Goal: Communication & Community: Share content

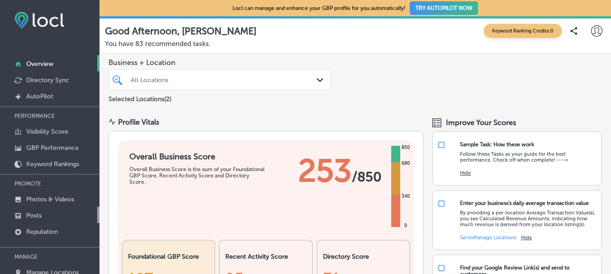
click at [44, 215] on link "Posts" at bounding box center [49, 215] width 99 height 16
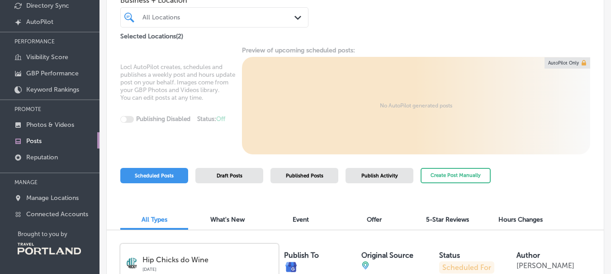
click at [219, 12] on div "All Locations" at bounding box center [214, 17] width 153 height 12
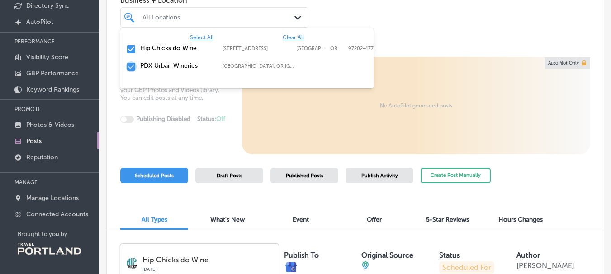
click at [130, 68] on input "checkbox" at bounding box center [131, 66] width 11 height 11
click at [425, 20] on div "Business + Location option [STREET_ADDRESS]. 3 results available. Use Up and Do…" at bounding box center [355, 10] width 497 height 64
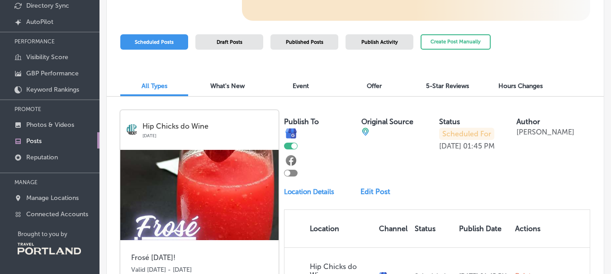
scroll to position [136, 0]
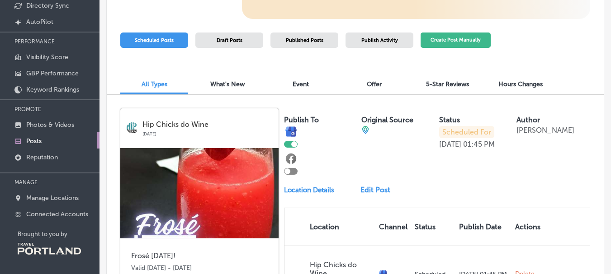
click at [459, 42] on button "Create Post Manually" at bounding box center [455, 41] width 70 height 16
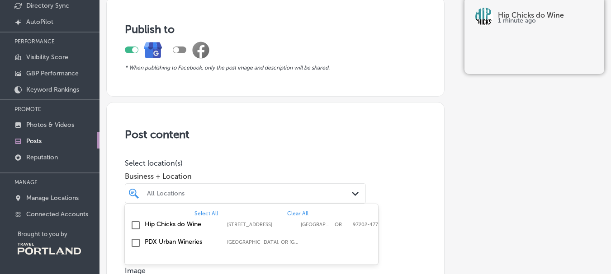
click at [174, 193] on div "All Locations" at bounding box center [250, 194] width 206 height 8
click at [136, 225] on input "checkbox" at bounding box center [135, 225] width 11 height 11
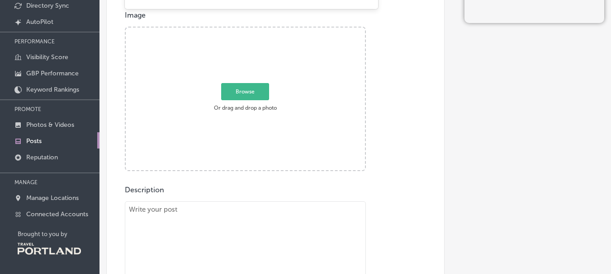
scroll to position [271, 0]
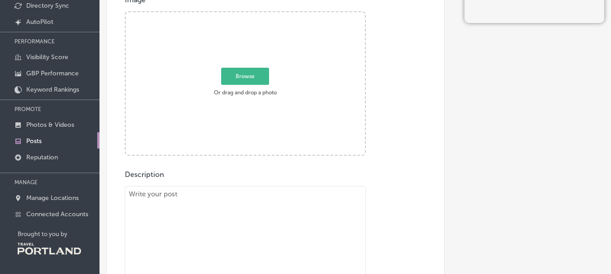
click at [240, 75] on span "Browse" at bounding box center [245, 76] width 48 height 17
click at [240, 15] on input "Browse Or drag and drop a photo" at bounding box center [245, 13] width 239 height 3
type input "C:\fakepath\Frose [DATE].jpg"
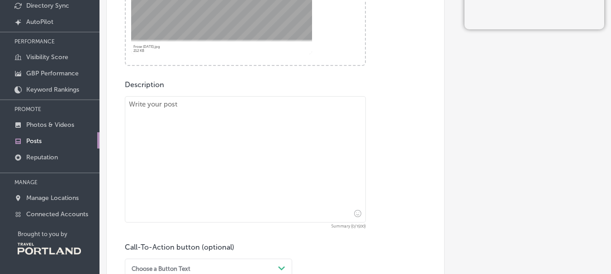
scroll to position [362, 0]
click at [228, 144] on textarea at bounding box center [245, 159] width 241 height 127
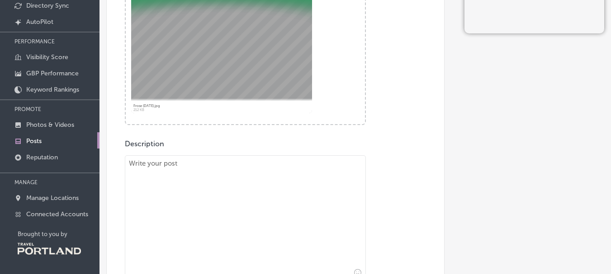
scroll to position [407, 0]
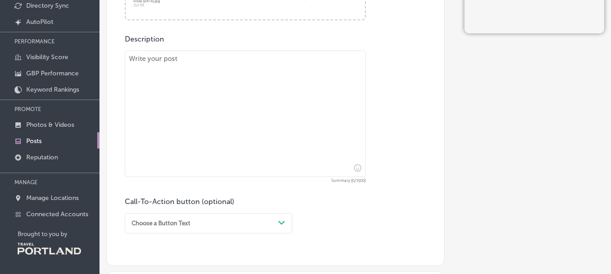
click at [279, 99] on textarea at bounding box center [245, 114] width 241 height 127
paste textarea "Kick off the weekend and beat the heat with a Wine Slushie and delicious season…"
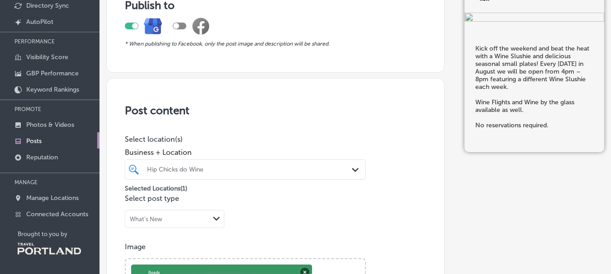
scroll to position [0, 0]
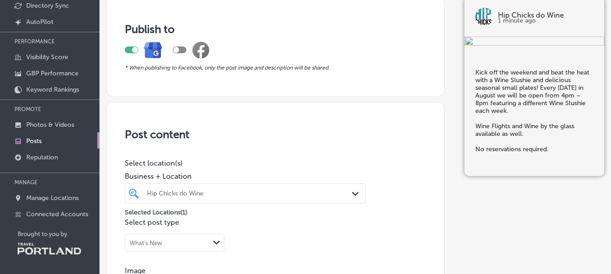
type textarea "Kick off the weekend and beat the heat with a Wine Slushie and delicious season…"
click at [188, 241] on div "What's New Path Created with Sketch." at bounding box center [174, 243] width 99 height 18
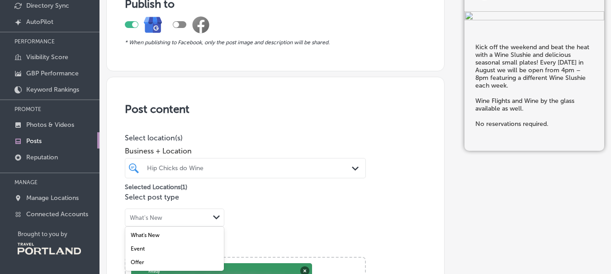
scroll to position [26, 0]
click at [178, 248] on div "Event" at bounding box center [174, 249] width 99 height 14
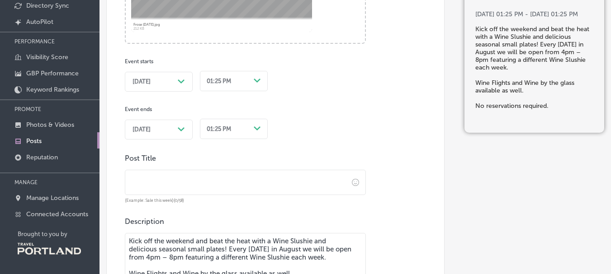
scroll to position [387, 0]
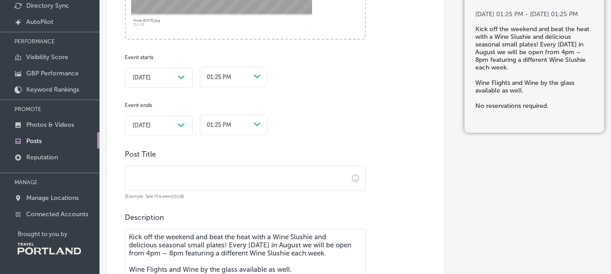
click at [297, 177] on input "text" at bounding box center [236, 178] width 223 height 25
type input "F"
click at [145, 182] on input "text" at bounding box center [236, 178] width 223 height 25
paste input "Frosé [DATE]!"
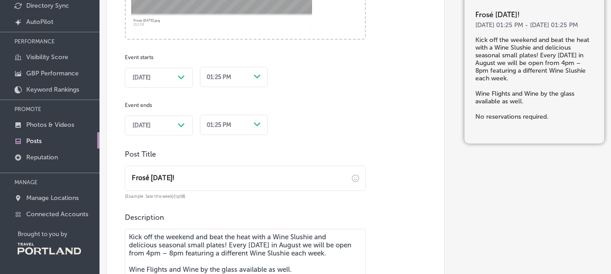
click at [145, 182] on input "Frosé [DATE]!" at bounding box center [236, 178] width 223 height 25
type input "Frosé [DATE]!"
click at [364, 105] on div "Post content Select location(s) Business + Location Hip Chicks do Wine Path Cre…" at bounding box center [275, 80] width 338 height 730
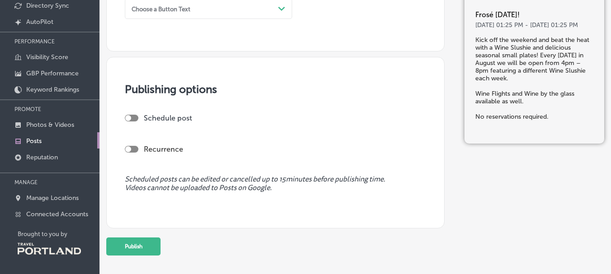
scroll to position [794, 0]
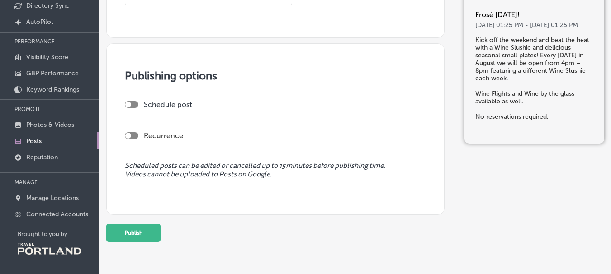
click at [133, 103] on div at bounding box center [132, 104] width 14 height 7
checkbox input "true"
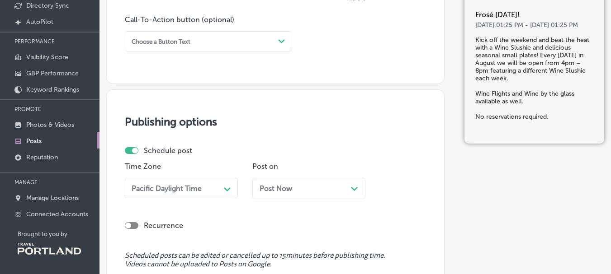
scroll to position [724, 0]
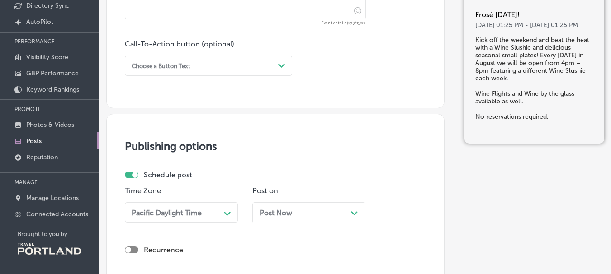
click at [352, 212] on polygon at bounding box center [354, 214] width 7 height 4
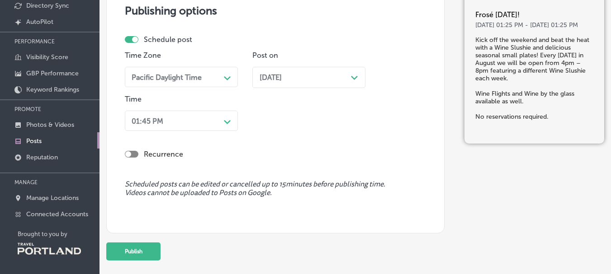
scroll to position [899, 0]
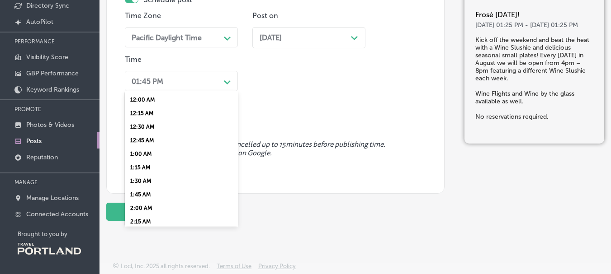
click at [189, 83] on div "01:45 PM" at bounding box center [174, 81] width 92 height 14
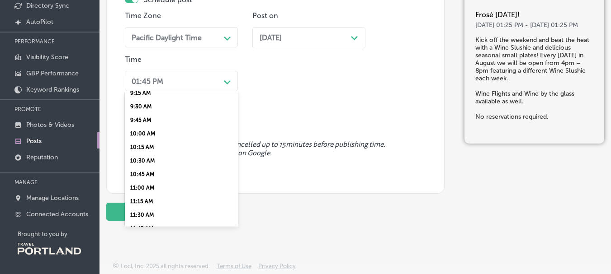
scroll to position [558, 0]
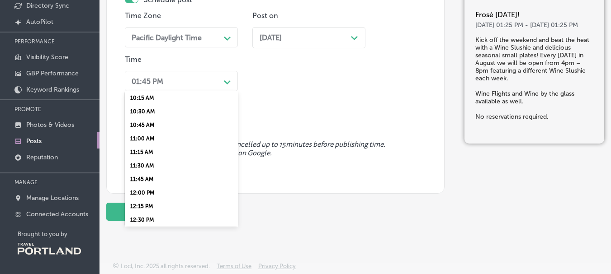
click at [155, 99] on div "10:15 AM" at bounding box center [181, 98] width 113 height 14
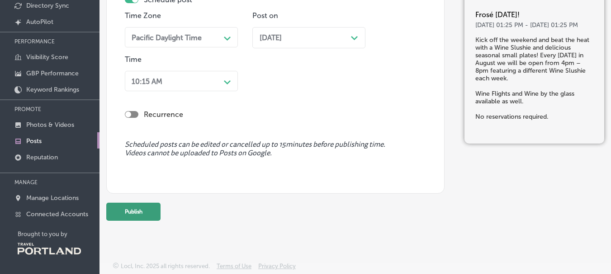
click at [131, 211] on button "Publish" at bounding box center [133, 212] width 54 height 18
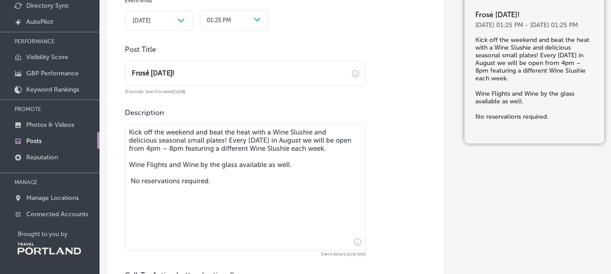
scroll to position [447, 0]
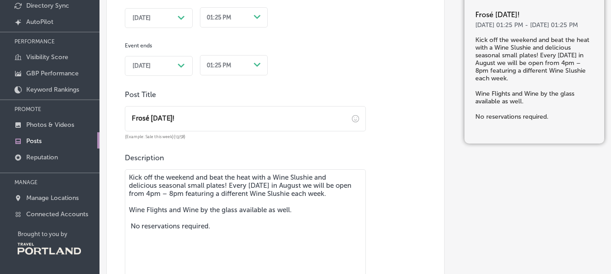
click at [151, 19] on span "[DATE]" at bounding box center [141, 17] width 18 height 7
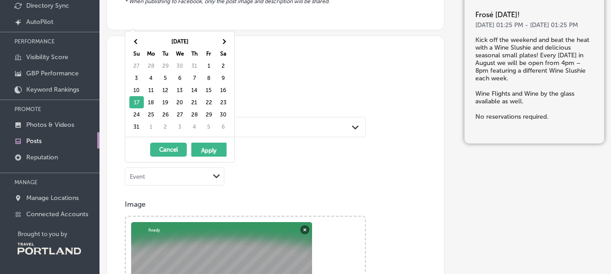
scroll to position [40, 0]
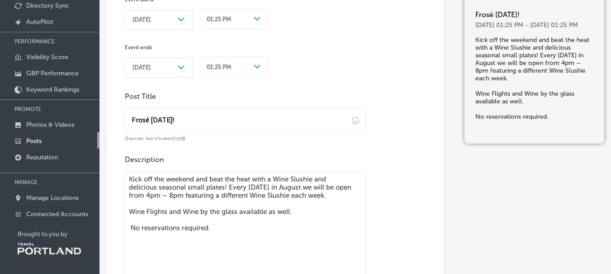
scroll to position [447, 0]
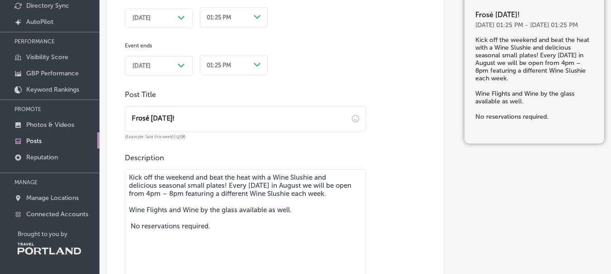
click at [151, 18] on span "[DATE]" at bounding box center [141, 17] width 18 height 7
click at [151, 68] on span "[DATE]" at bounding box center [141, 65] width 18 height 7
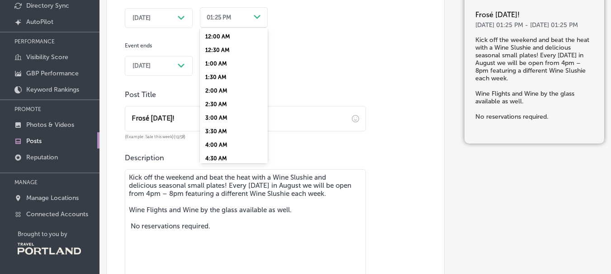
click at [250, 17] on div "Path Created with Sketch." at bounding box center [257, 17] width 14 height 14
click at [214, 62] on div "4:00 PM" at bounding box center [234, 64] width 68 height 14
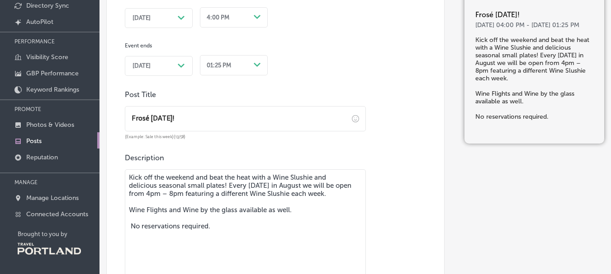
click at [228, 66] on div "01:25 PM" at bounding box center [219, 65] width 24 height 7
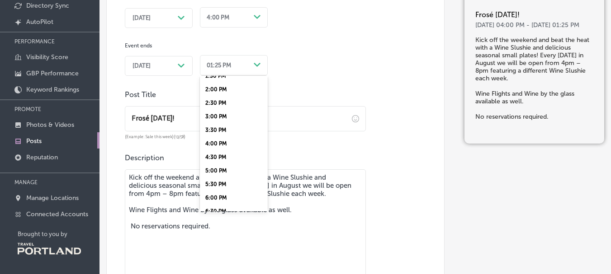
scroll to position [519, 0]
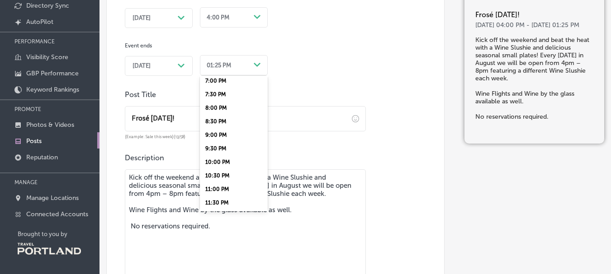
click at [222, 109] on div "8:00 PM" at bounding box center [234, 108] width 68 height 14
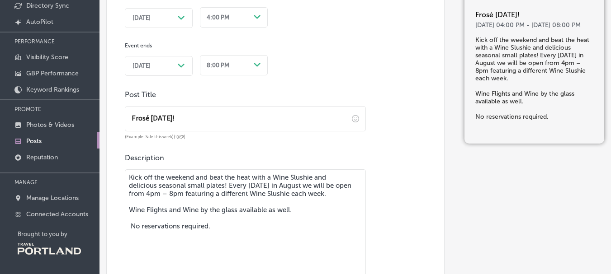
click at [326, 45] on div "Event starts [DATE] Path Created with Sketch. 4:00 PM Path Created with Sketch.…" at bounding box center [245, 28] width 241 height 96
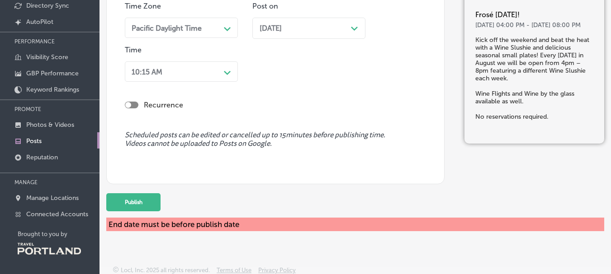
scroll to position [913, 0]
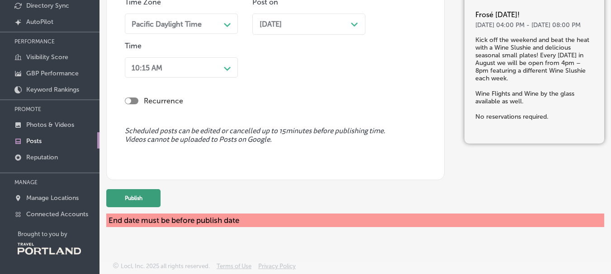
click at [124, 198] on button "Publish" at bounding box center [133, 198] width 54 height 18
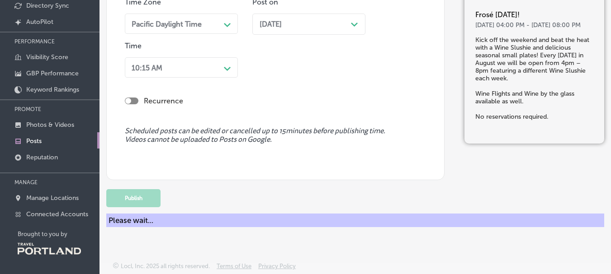
scroll to position [859, 0]
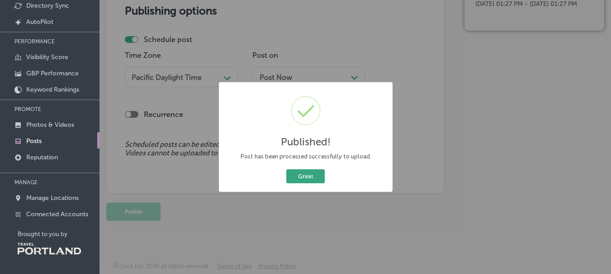
click at [298, 176] on button "Great" at bounding box center [305, 176] width 38 height 14
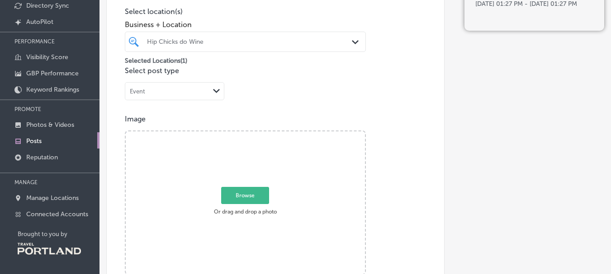
scroll to position [136, 0]
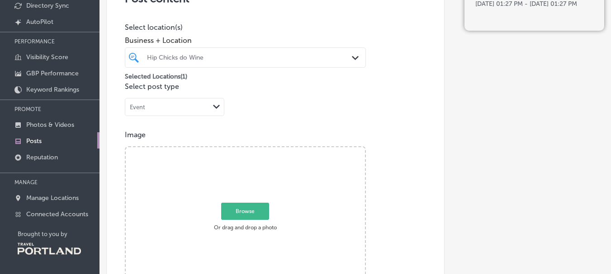
click at [254, 212] on span "Browse" at bounding box center [245, 211] width 48 height 17
click at [254, 150] on input "Browse Or drag and drop a photo" at bounding box center [245, 148] width 239 height 3
type input "C:\fakepath\[DATE] Weekend BBQ & Wine (Instagram Post (45)) (1).jpg"
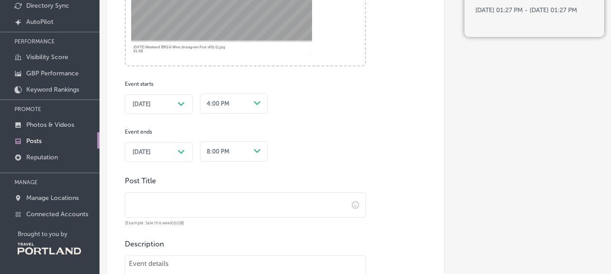
scroll to position [362, 0]
click at [151, 103] on span "[DATE]" at bounding box center [141, 102] width 18 height 7
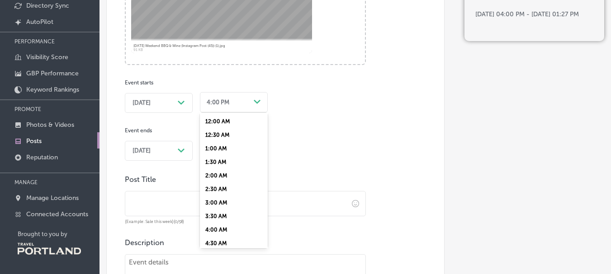
click at [244, 104] on div "4:00 PM" at bounding box center [226, 102] width 47 height 12
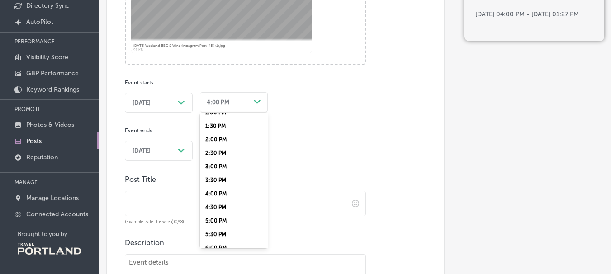
click at [220, 139] on div "2:00 PM" at bounding box center [234, 140] width 68 height 14
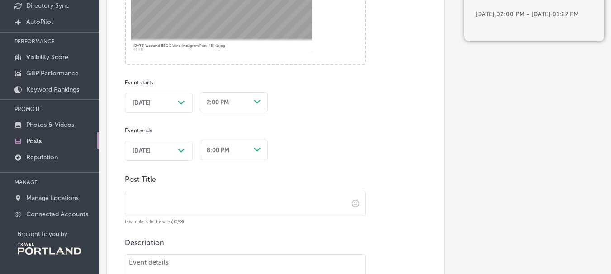
click at [169, 155] on div "[DATE] Path Created with Sketch." at bounding box center [159, 151] width 68 height 20
click at [232, 151] on div "8:00 PM Path Created with Sketch." at bounding box center [234, 149] width 68 height 24
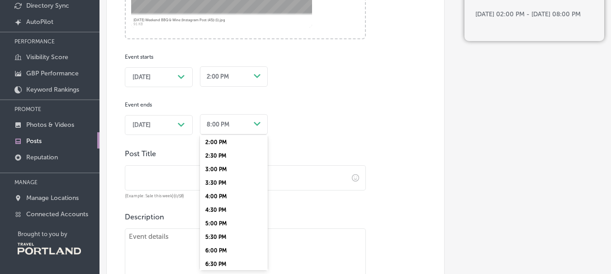
scroll to position [407, 0]
click at [224, 197] on div "5:00 PM" at bounding box center [234, 198] width 68 height 14
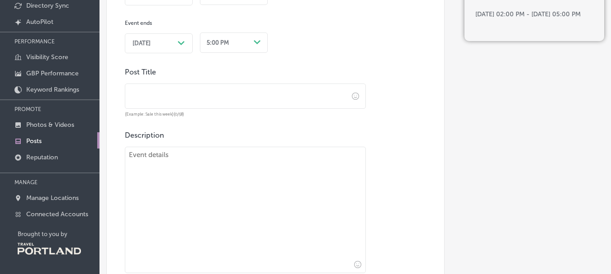
scroll to position [478, 0]
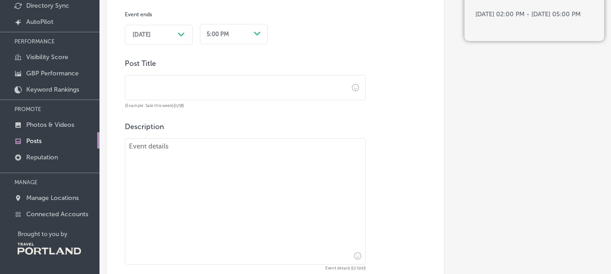
click at [176, 164] on textarea at bounding box center [245, 201] width 241 height 127
paste textarea "Loremipsu Dolor Sit Ametcon adip e seddoeiusmo tem inc utlaboree dolor ma Ali E…"
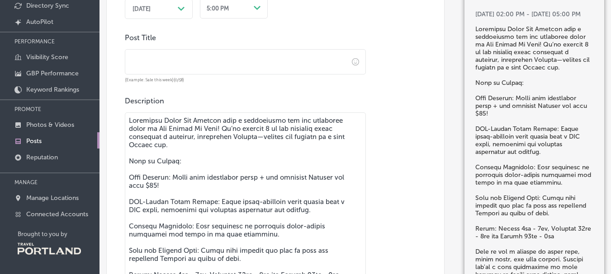
scroll to position [500, 0]
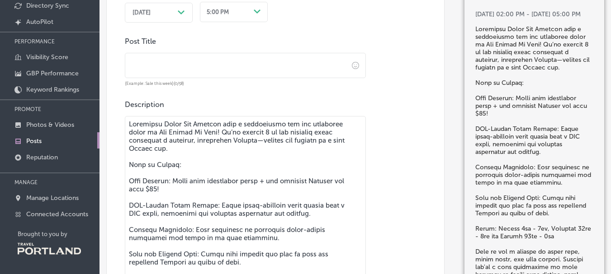
type textarea "Loremipsu Dolor Sit Ametcon adip e seddoeiusmo tem inc utlaboree dolor ma Ali E…"
click at [146, 68] on input "text" at bounding box center [236, 65] width 223 height 25
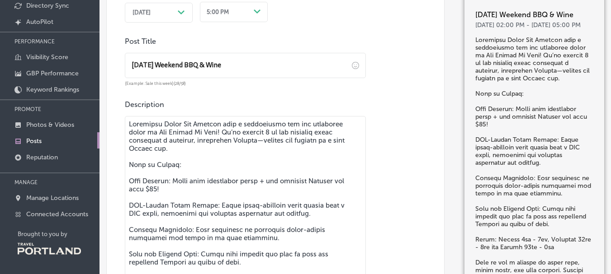
type input "[DATE] Weekend BBQ & Wine"
click at [405, 107] on div "Description Event details (1025/1500) Call-To-Action button (optional) Choose a…" at bounding box center [275, 262] width 301 height 324
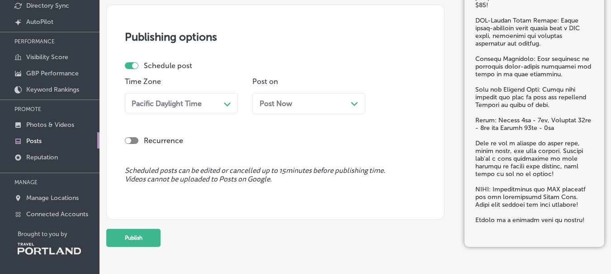
scroll to position [984, 0]
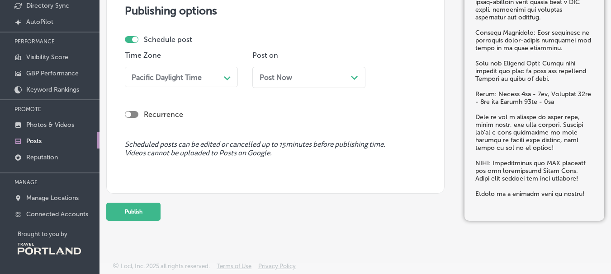
click at [316, 83] on div "Post Now Path Created with Sketch." at bounding box center [308, 77] width 113 height 21
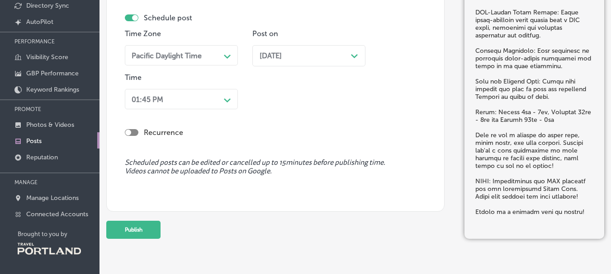
scroll to position [1024, 0]
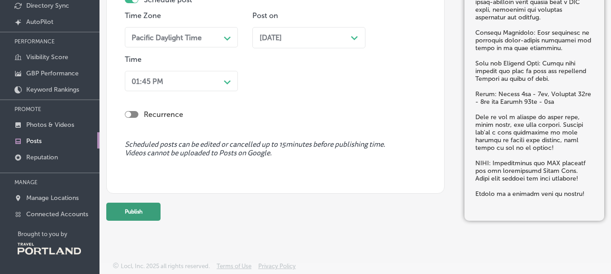
click at [126, 210] on button "Publish" at bounding box center [133, 212] width 54 height 18
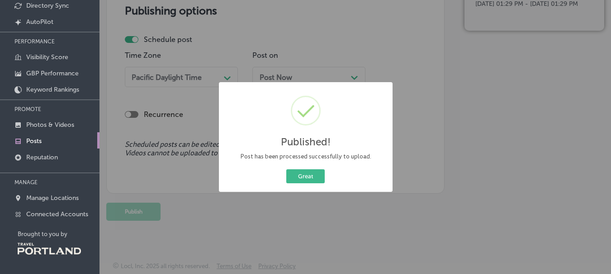
scroll to position [984, 0]
click at [313, 177] on button "Great" at bounding box center [305, 176] width 38 height 14
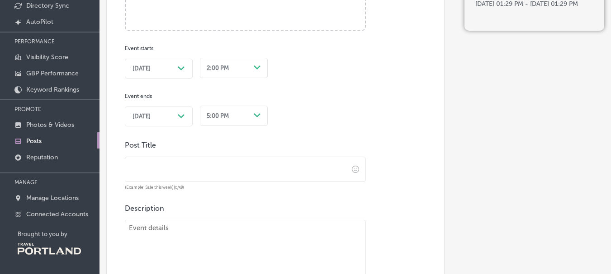
scroll to position [80, 0]
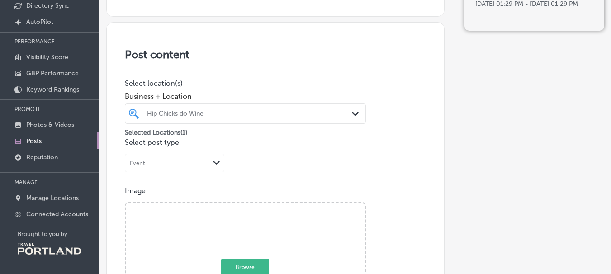
click at [193, 166] on div "Event" at bounding box center [167, 163] width 84 height 9
click at [192, 181] on div "What's New" at bounding box center [174, 181] width 99 height 14
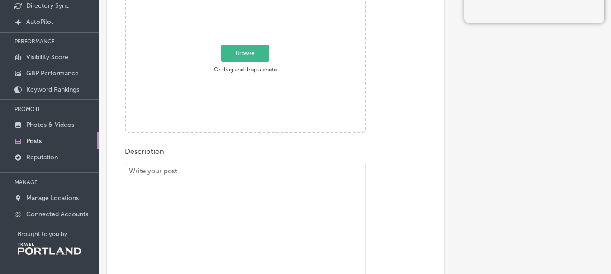
scroll to position [306, 0]
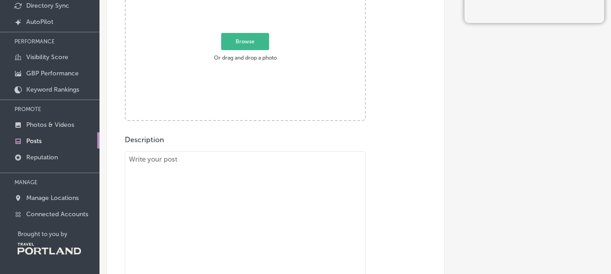
click at [247, 46] on span "Browse" at bounding box center [245, 41] width 48 height 17
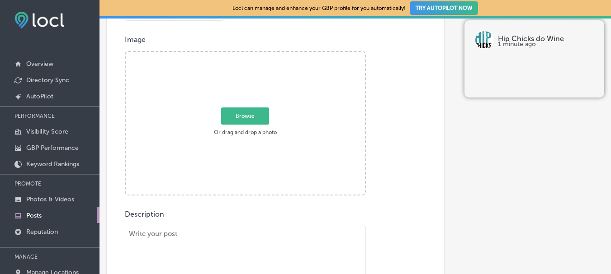
type input "C:\fakepath\Best Urban Wienery 2 2025.jpg"
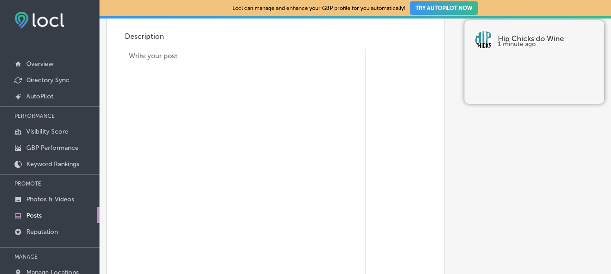
scroll to position [487, 0]
click at [197, 76] on textarea at bounding box center [245, 170] width 241 height 251
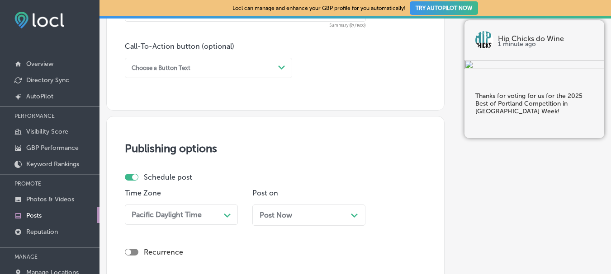
scroll to position [668, 0]
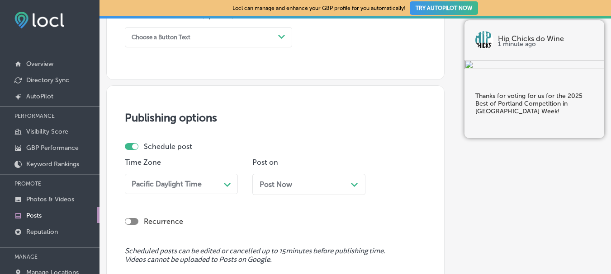
type textarea "Thanks for voting for us for the 2025 Best of Portland Competition in [GEOGRAPH…"
click at [304, 189] on div "Post Now Path Created with Sketch." at bounding box center [308, 184] width 113 height 21
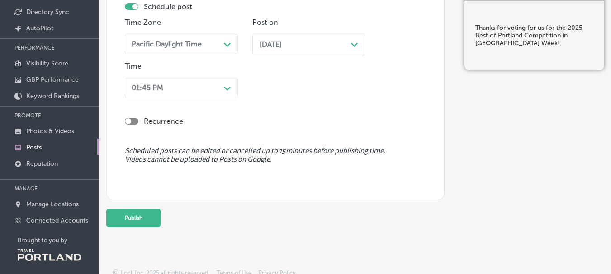
scroll to position [75, 0]
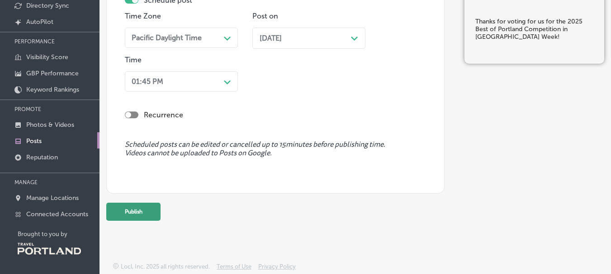
click at [135, 210] on button "Publish" at bounding box center [133, 212] width 54 height 18
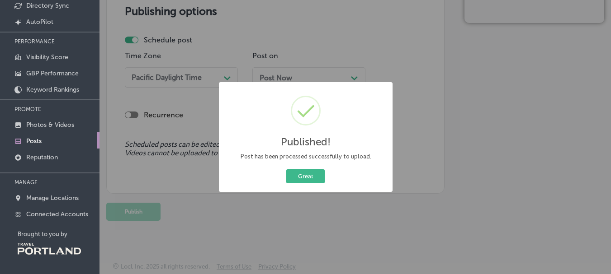
scroll to position [0, 0]
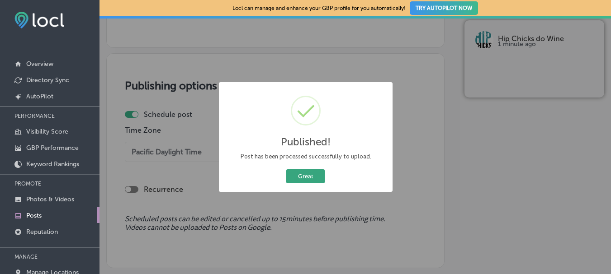
click at [310, 175] on button "Great" at bounding box center [305, 176] width 38 height 14
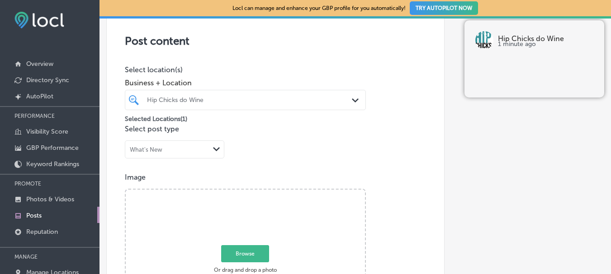
scroll to position [271, 0]
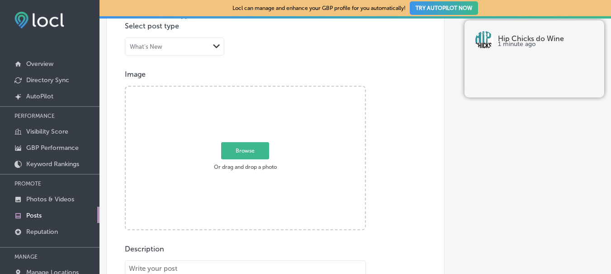
click at [170, 52] on div "What's New Path Created with Sketch." at bounding box center [174, 46] width 99 height 17
click at [165, 79] on div "Event" at bounding box center [174, 78] width 99 height 14
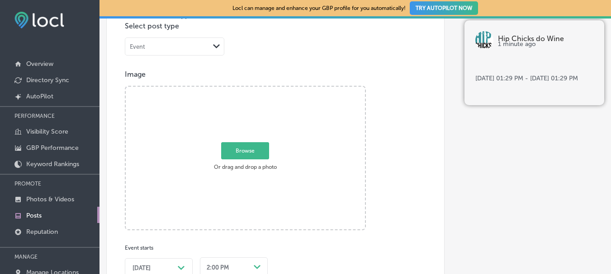
click at [239, 149] on span "Browse" at bounding box center [245, 150] width 48 height 17
click at [239, 89] on input "Browse Or drag and drop a photo" at bounding box center [245, 88] width 239 height 3
type input "C:\fakepath\image0 (1).png"
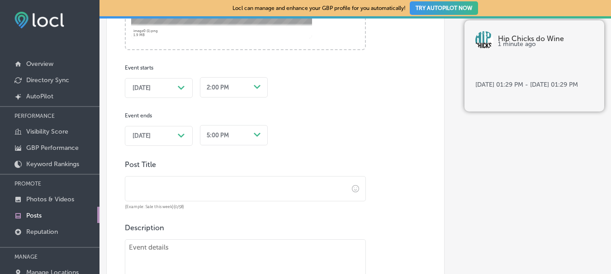
scroll to position [452, 0]
click at [141, 85] on span "[DATE]" at bounding box center [141, 87] width 18 height 7
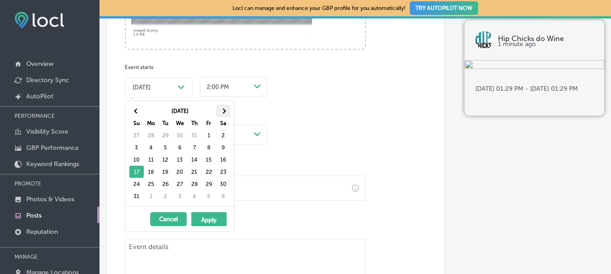
click at [224, 111] on span at bounding box center [223, 110] width 5 height 5
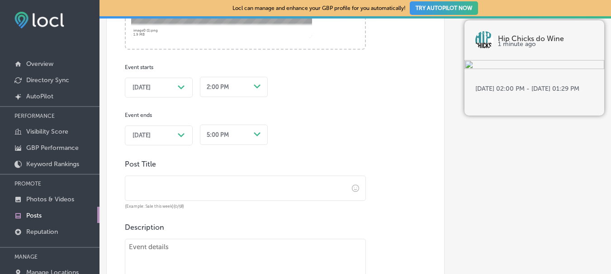
click at [151, 136] on span "[DATE]" at bounding box center [141, 135] width 18 height 7
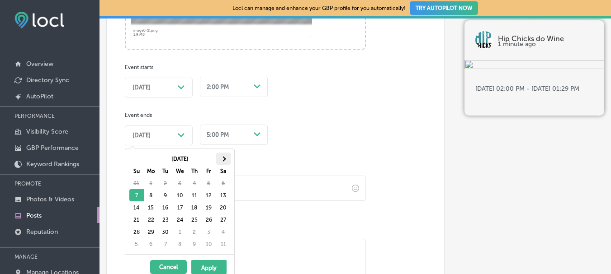
click at [222, 159] on span at bounding box center [223, 158] width 5 height 5
click at [136, 155] on th at bounding box center [136, 159] width 14 height 12
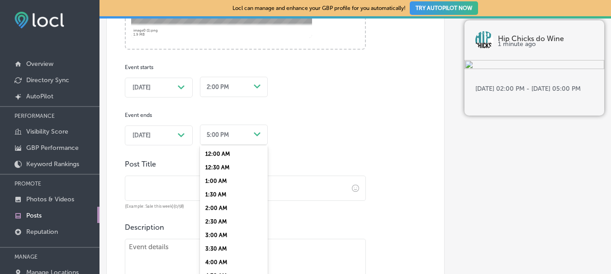
scroll to position [462, 0]
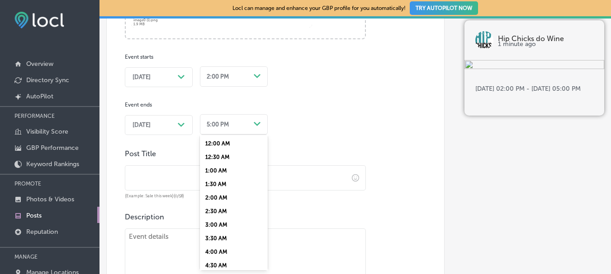
click at [231, 135] on div "option 12:00 AM focused, 1 of 48. 48 results available. Use Up and Down to choo…" at bounding box center [234, 124] width 68 height 24
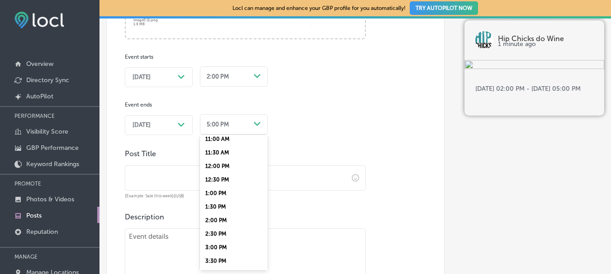
scroll to position [316, 0]
click at [224, 259] on div "4:00 PM" at bounding box center [234, 261] width 68 height 14
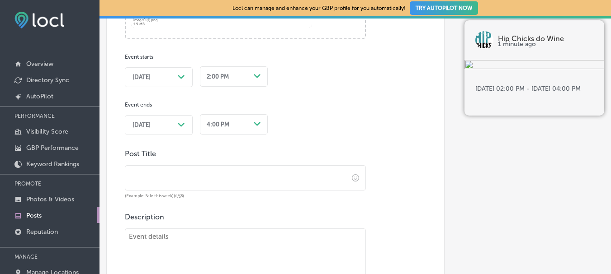
click at [184, 180] on input "text" at bounding box center [236, 178] width 223 height 25
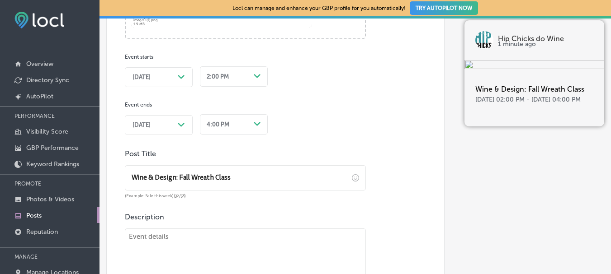
type input "Wine & Design: Fall Wreath Class"
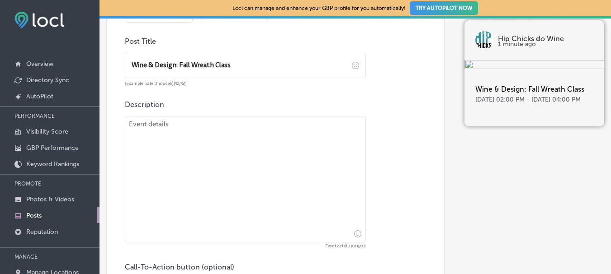
scroll to position [598, 0]
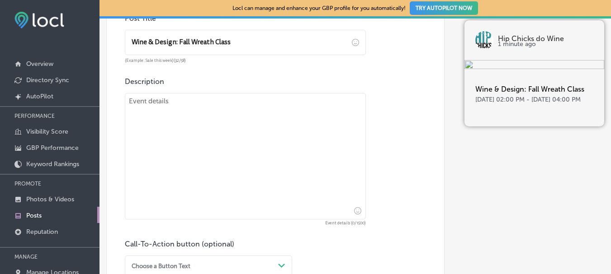
click at [211, 117] on textarea at bounding box center [245, 156] width 241 height 127
paste textarea "In this session of our Wine & Design series, instructor [PERSON_NAME], [PERSON_…"
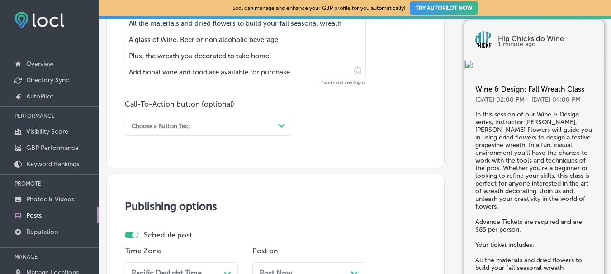
scroll to position [779, 0]
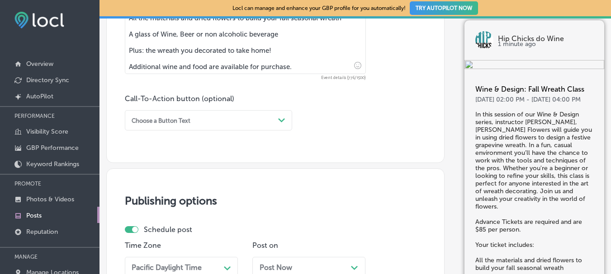
type textarea "In this session of our Wine & Design series, instructor [PERSON_NAME], [PERSON_…"
click at [210, 120] on div "Choose a Button Text" at bounding box center [201, 120] width 146 height 12
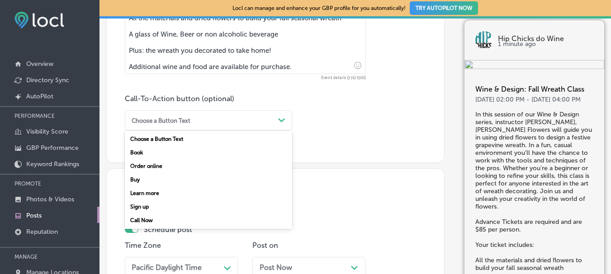
click at [140, 207] on div "Sign up" at bounding box center [208, 207] width 167 height 14
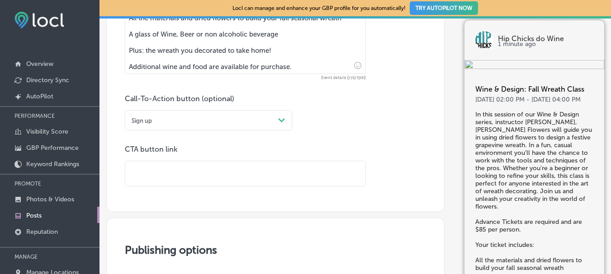
click at [227, 174] on input "text" at bounding box center [245, 173] width 240 height 25
type input "v"
paste input "[URL][DOMAIN_NAME]"
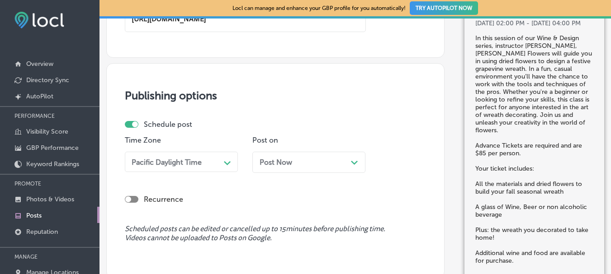
scroll to position [944, 0]
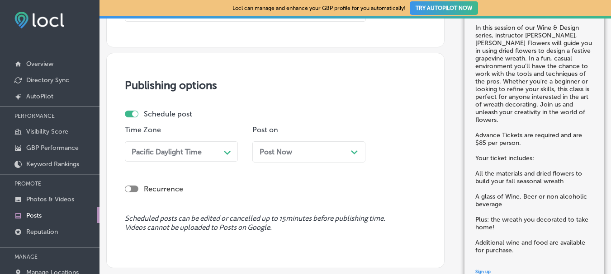
type input "[URL][DOMAIN_NAME]"
click at [294, 151] on div "Post Now Path Created with Sketch." at bounding box center [308, 152] width 99 height 9
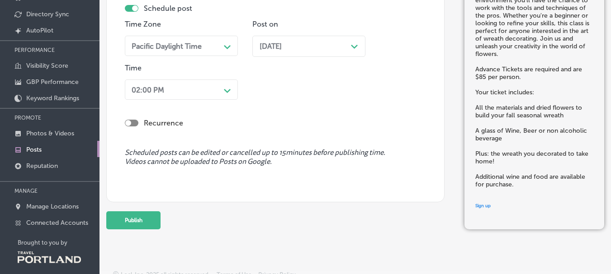
scroll to position [75, 0]
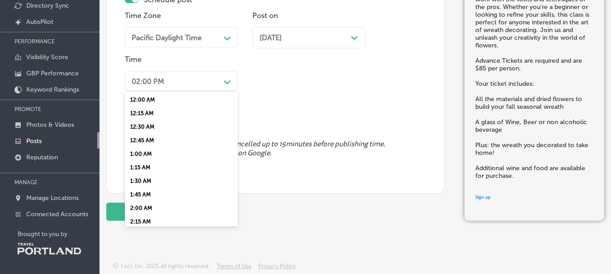
click at [220, 84] on div "Path Created with Sketch." at bounding box center [227, 81] width 14 height 14
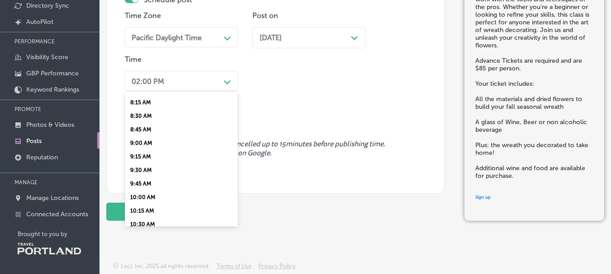
scroll to position [497, 0]
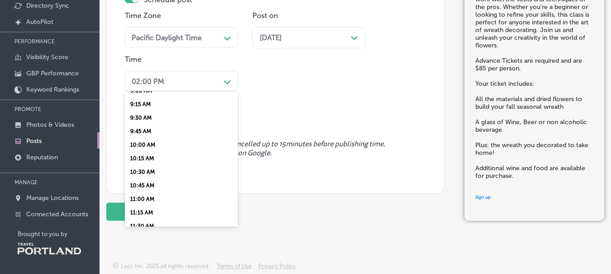
click at [146, 118] on div "9:30 AM" at bounding box center [181, 118] width 113 height 14
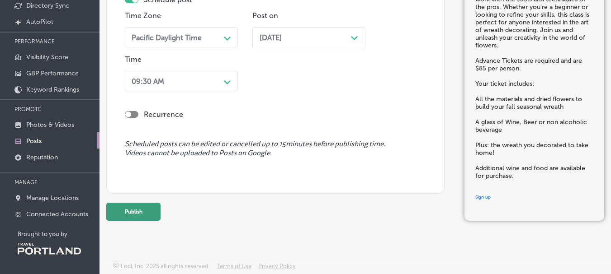
click at [127, 208] on button "Publish" at bounding box center [133, 212] width 54 height 18
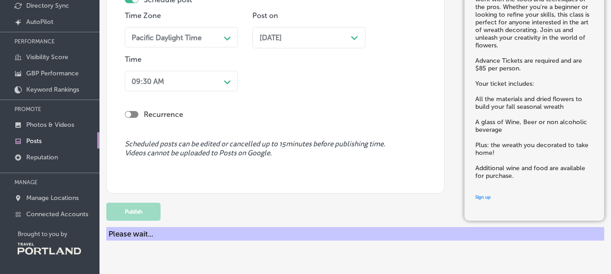
scroll to position [894, 0]
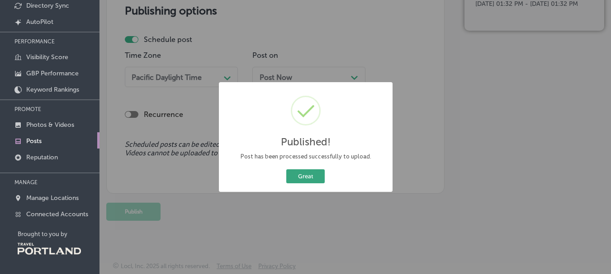
click at [304, 177] on button "Great" at bounding box center [305, 176] width 38 height 14
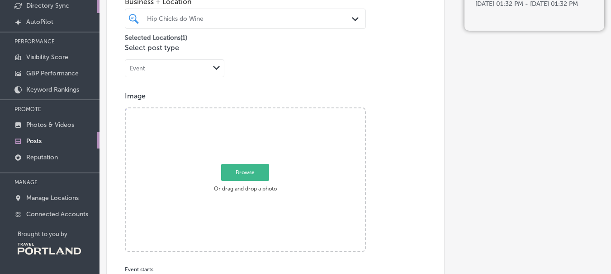
scroll to position [171, 0]
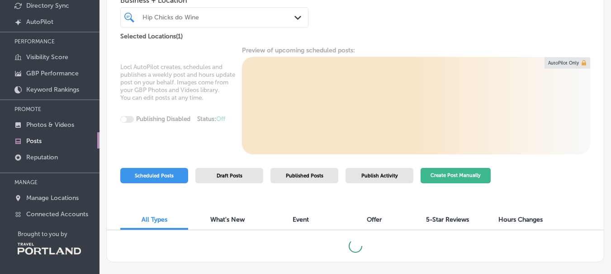
click at [465, 175] on button "Create Post Manually" at bounding box center [455, 176] width 70 height 16
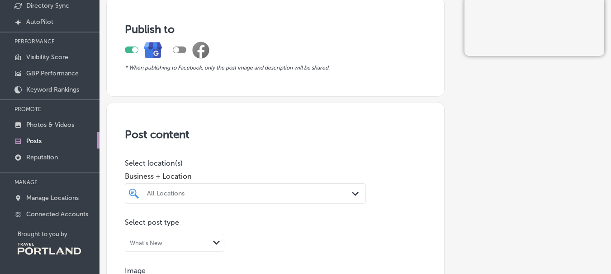
click at [207, 194] on div "All Locations" at bounding box center [250, 194] width 206 height 8
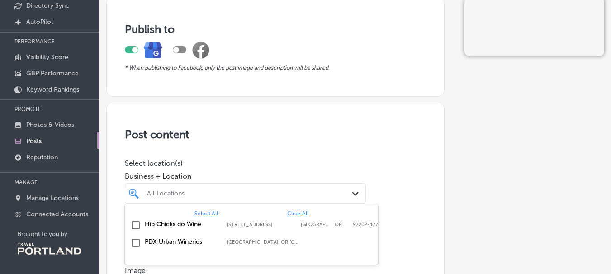
click at [135, 223] on input "checkbox" at bounding box center [135, 225] width 11 height 11
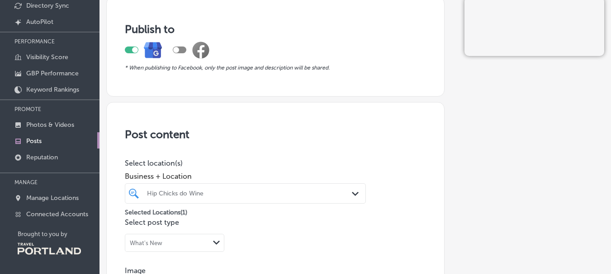
click at [320, 131] on h3 "Post content" at bounding box center [275, 134] width 301 height 13
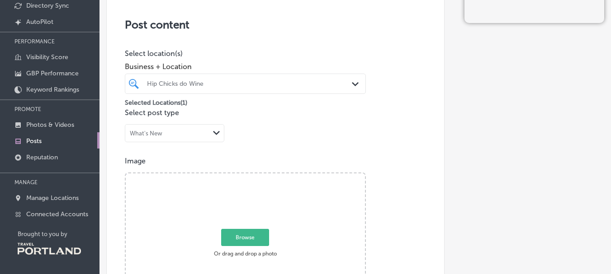
scroll to position [136, 0]
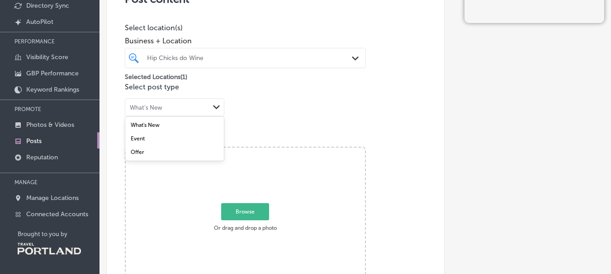
click at [179, 104] on div "What's New" at bounding box center [167, 107] width 84 height 9
click at [168, 138] on div "Event" at bounding box center [174, 139] width 99 height 14
click at [246, 209] on span "Browse" at bounding box center [245, 211] width 48 height 17
click at [246, 151] on input "Browse Or drag and drop a photo" at bounding box center [245, 149] width 239 height 3
type input "C:\fakepath\Wine & Game Day Snacks (1).jpg"
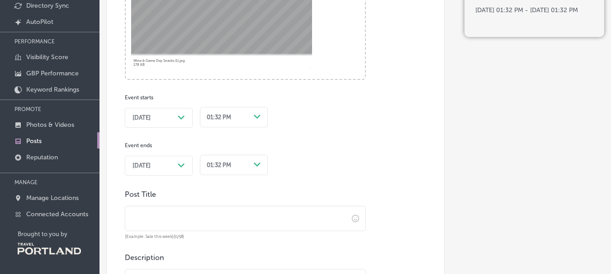
scroll to position [362, 0]
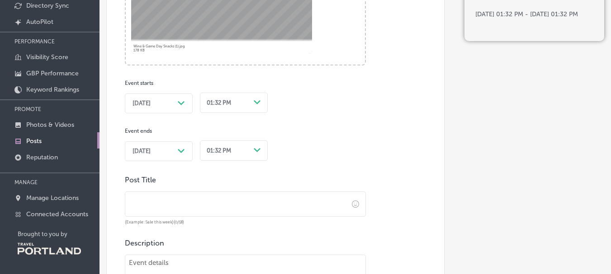
click at [179, 104] on icon "Path Created with Sketch." at bounding box center [181, 103] width 7 height 4
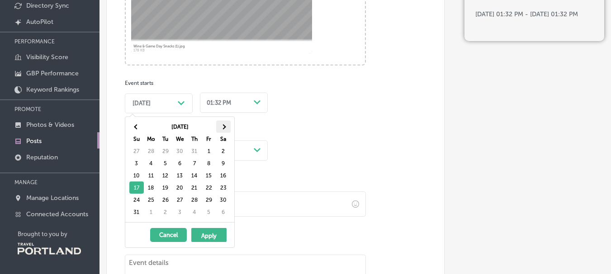
click at [223, 128] on span at bounding box center [223, 126] width 5 height 5
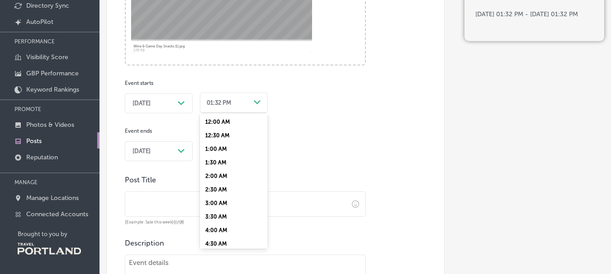
click at [220, 107] on div "01:32 PM" at bounding box center [226, 103] width 47 height 12
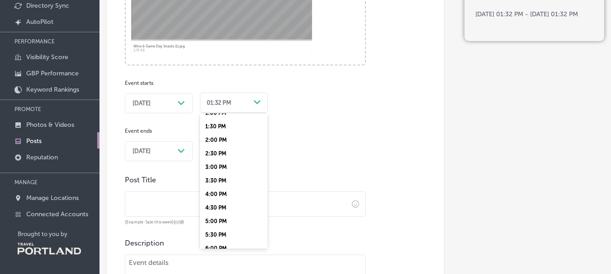
click at [211, 140] on div "2:00 PM" at bounding box center [234, 140] width 68 height 14
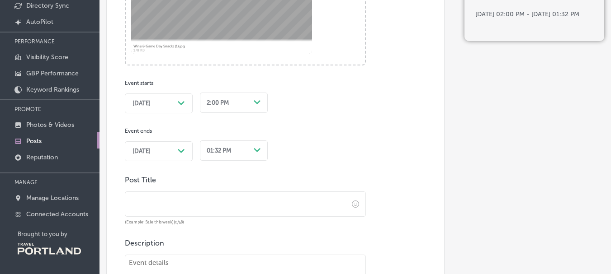
click at [151, 151] on span "[DATE]" at bounding box center [141, 151] width 18 height 7
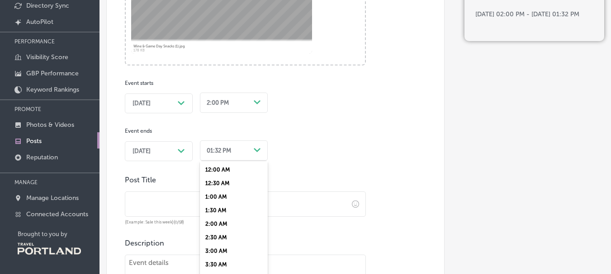
click at [224, 150] on div "option 12:30 AM focused, 2 of 48. 48 results available. Use Up and Down to choo…" at bounding box center [234, 150] width 68 height 24
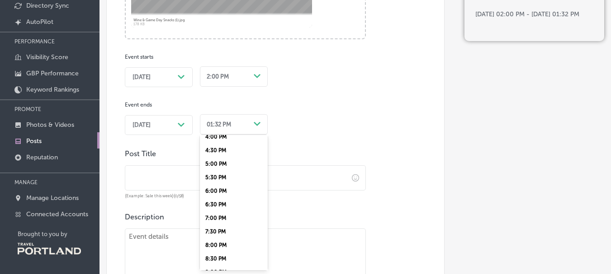
scroll to position [452, 0]
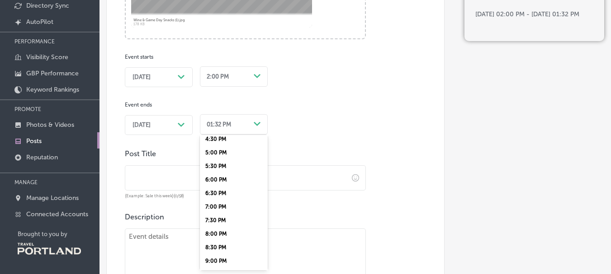
click at [220, 155] on div "5:00 PM" at bounding box center [234, 153] width 68 height 14
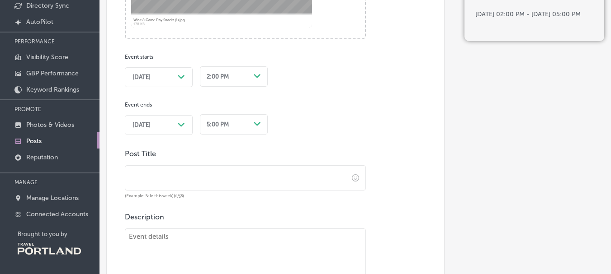
click at [205, 180] on input "text" at bounding box center [236, 178] width 223 height 25
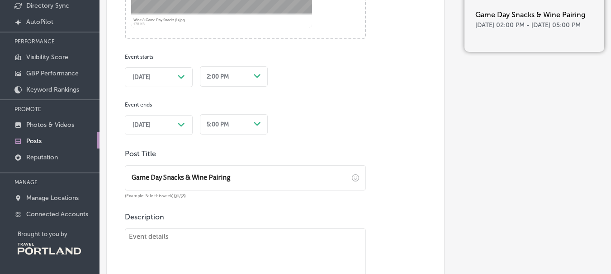
type input "Game Day Snacks & Wine Pairing"
click at [348, 144] on div "Post content Select location(s) Business + Location Hip Chicks do Wine Path Cre…" at bounding box center [275, 79] width 338 height 730
paste textarea "Join us for a fun and flavorful experience at our Wine & Game Day Snack Pairing…"
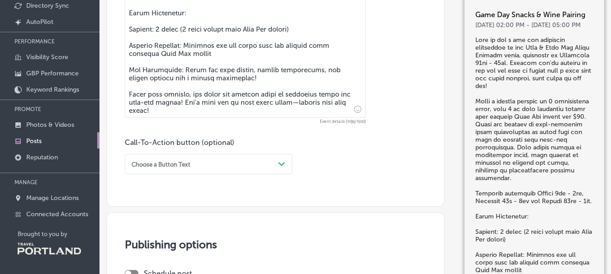
scroll to position [755, 0]
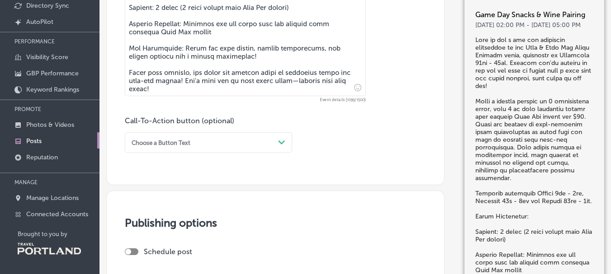
type textarea "Join us for a fun and flavorful experience at our Wine & Game Day Snack Pairing…"
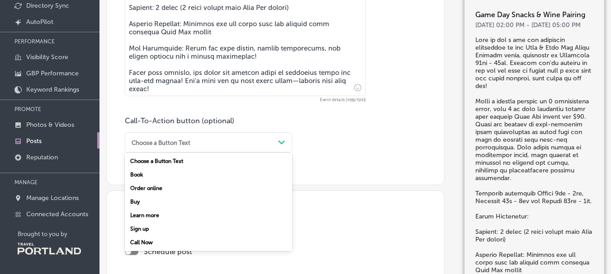
click at [247, 148] on div "Choose a Button Text" at bounding box center [201, 142] width 146 height 12
click at [136, 230] on div "Sign up" at bounding box center [208, 229] width 167 height 14
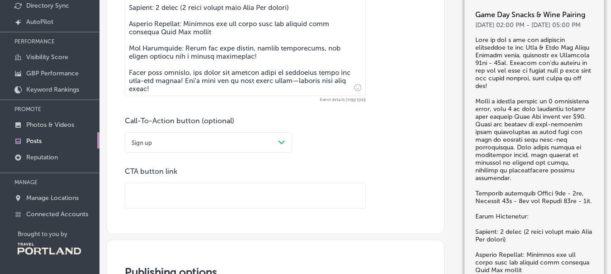
click at [242, 200] on input "text" at bounding box center [245, 195] width 240 height 25
paste input "[URL][DOMAIN_NAME]"
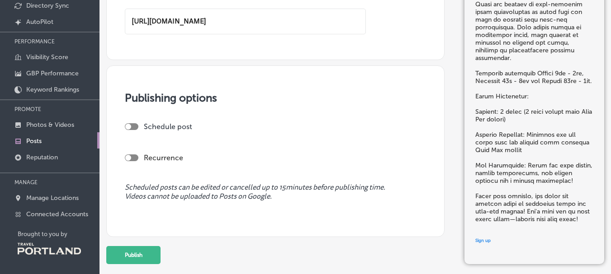
scroll to position [936, 0]
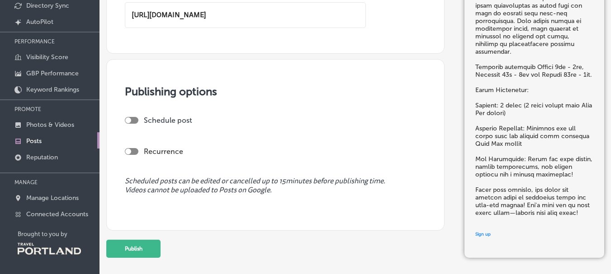
click at [136, 118] on div at bounding box center [132, 120] width 14 height 7
type input "[URL][DOMAIN_NAME]"
checkbox input "true"
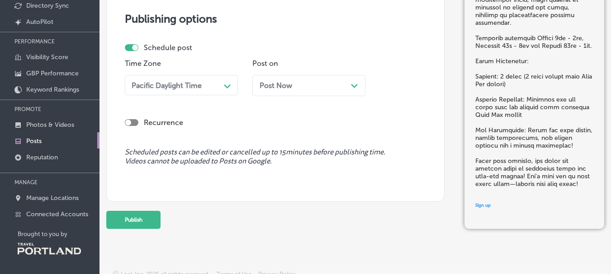
scroll to position [1017, 0]
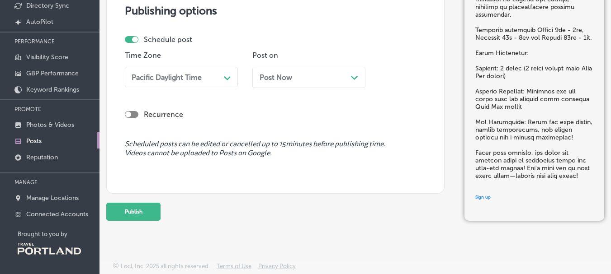
click at [322, 82] on div "Post Now Path Created with Sketch." at bounding box center [308, 77] width 113 height 21
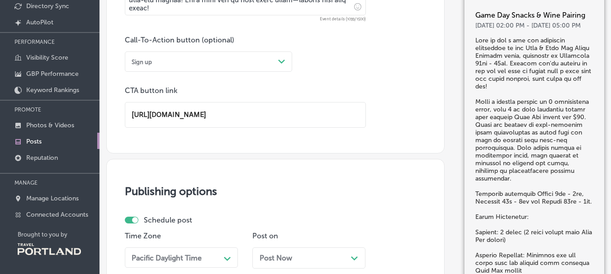
scroll to position [75, 0]
click at [320, 259] on div "Post Now Path Created with Sketch." at bounding box center [308, 258] width 99 height 9
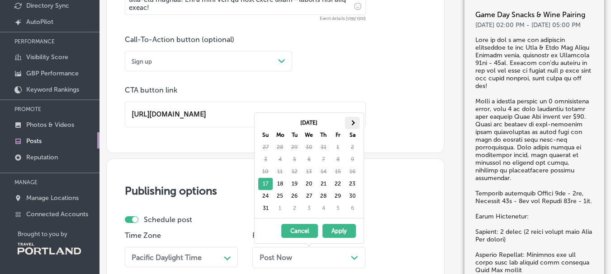
click at [354, 122] on span at bounding box center [351, 122] width 5 height 5
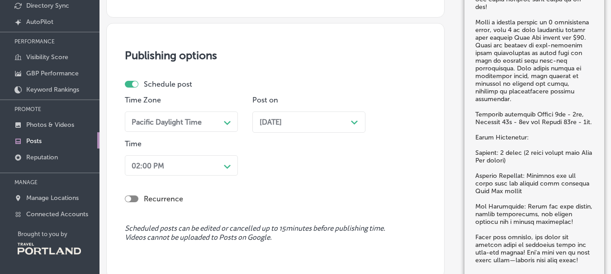
scroll to position [1013, 0]
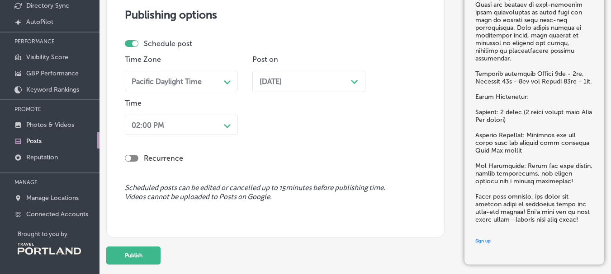
click at [216, 135] on div "02:00 PM Path Created with Sketch." at bounding box center [181, 125] width 113 height 20
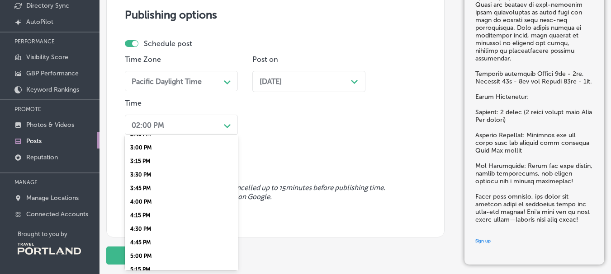
scroll to position [814, 0]
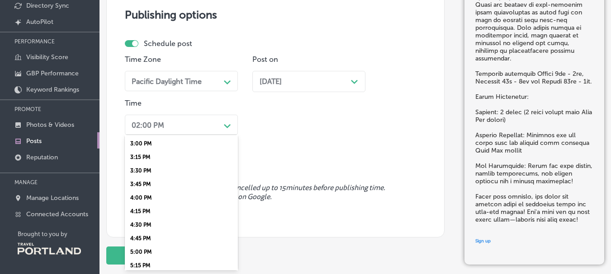
click at [174, 143] on div "3:00 PM" at bounding box center [181, 144] width 113 height 14
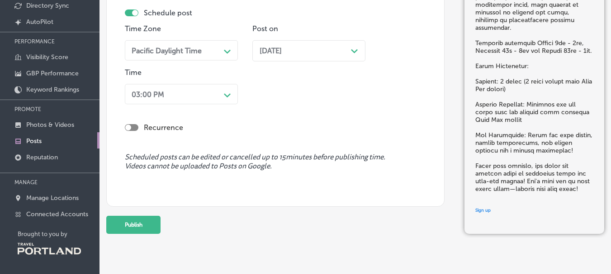
scroll to position [1057, 0]
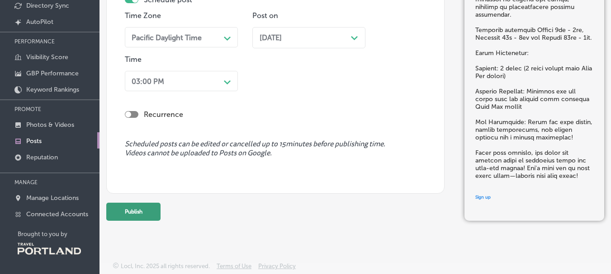
click at [136, 214] on button "Publish" at bounding box center [133, 212] width 54 height 18
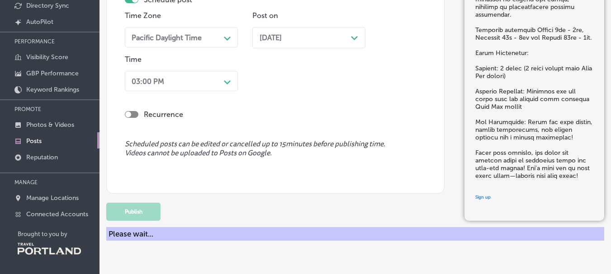
scroll to position [968, 0]
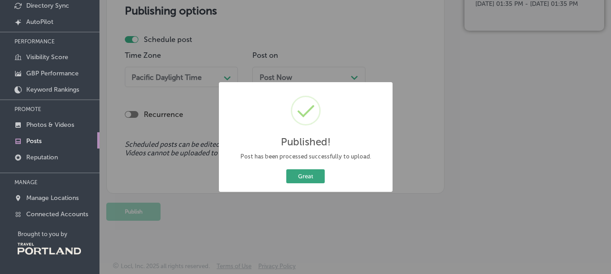
click at [301, 180] on button "Great" at bounding box center [305, 176] width 38 height 14
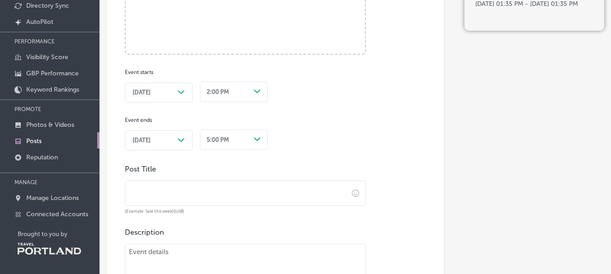
scroll to position [380, 0]
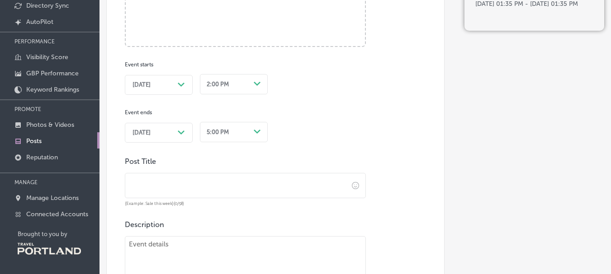
click at [167, 184] on input "text" at bounding box center [236, 186] width 223 height 25
paste input "Wine & Design: Harvest Broom Class"
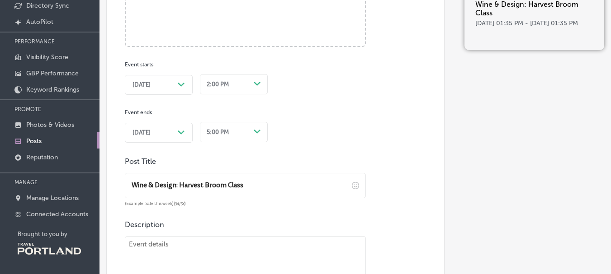
type input "Wine & Design: Harvest Broom Class"
click at [151, 85] on span "[DATE]" at bounding box center [141, 84] width 18 height 7
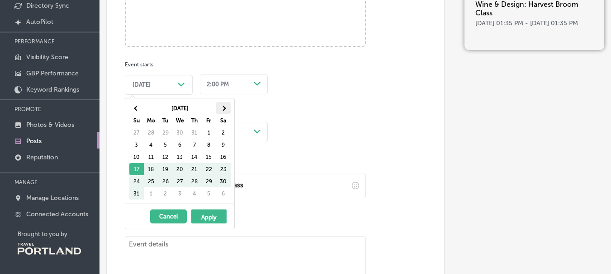
click at [221, 105] on th at bounding box center [223, 108] width 14 height 12
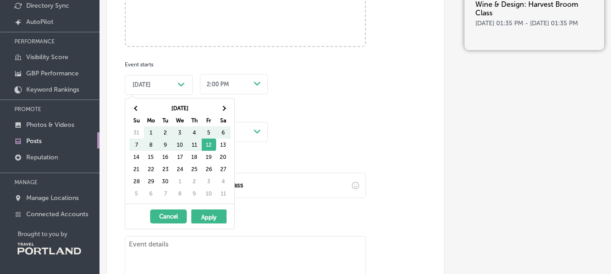
click at [221, 105] on th at bounding box center [223, 108] width 14 height 12
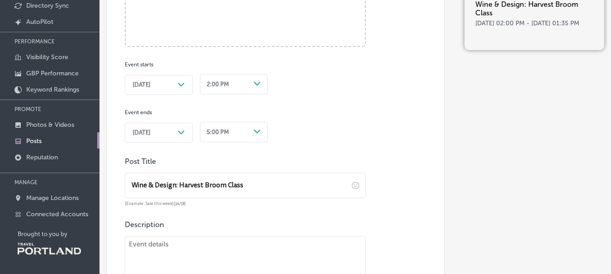
click at [151, 136] on span "[DATE]" at bounding box center [141, 132] width 18 height 7
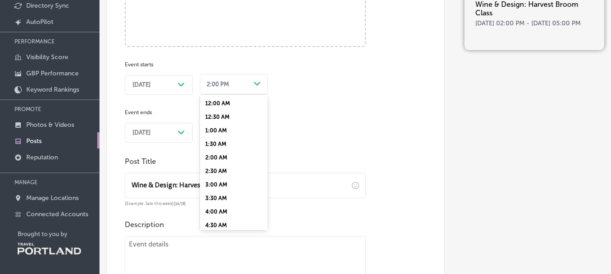
click at [260, 83] on div "Path Created with Sketch." at bounding box center [257, 83] width 7 height 7
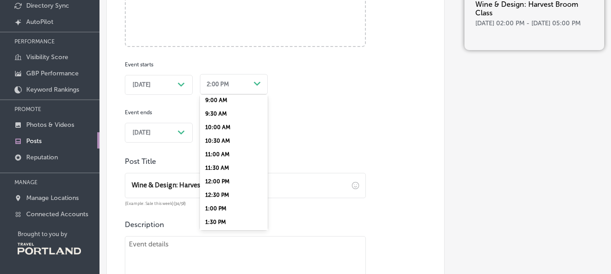
scroll to position [307, 0]
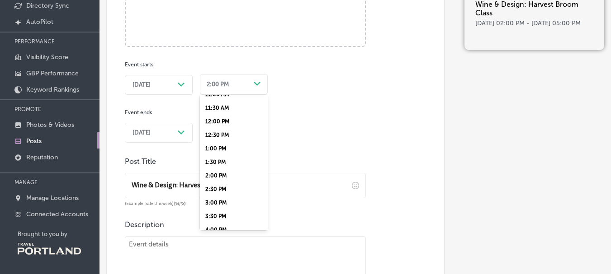
click at [233, 149] on div "1:00 PM" at bounding box center [234, 149] width 68 height 14
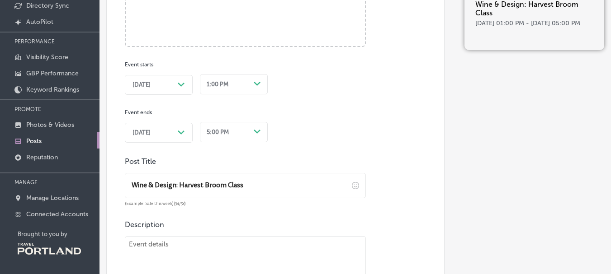
scroll to position [388, 0]
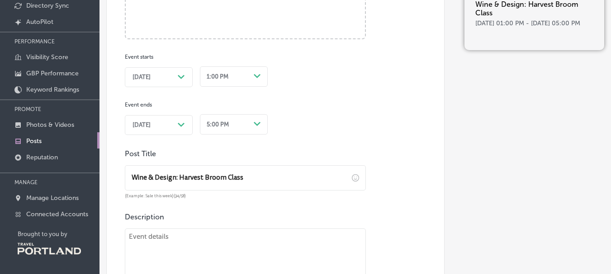
click at [243, 132] on div "5:00 PM Path Created with Sketch." at bounding box center [234, 124] width 68 height 20
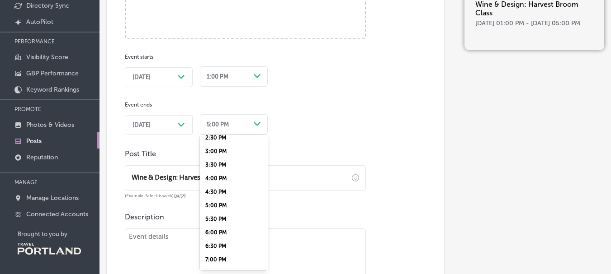
scroll to position [362, 0]
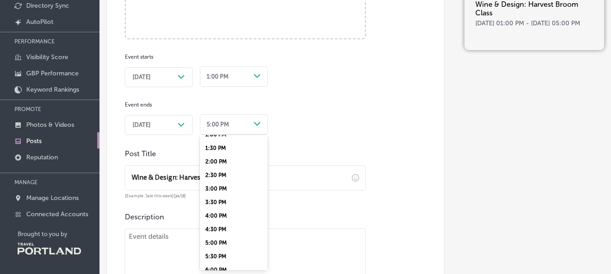
click at [221, 188] on div "3:00 PM" at bounding box center [234, 189] width 68 height 14
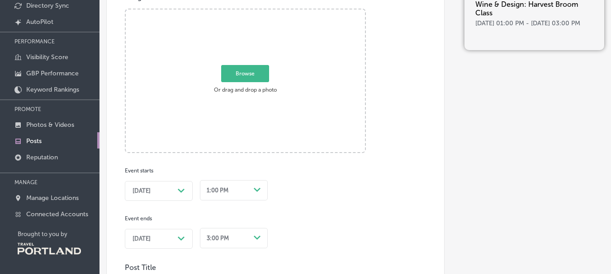
scroll to position [252, 0]
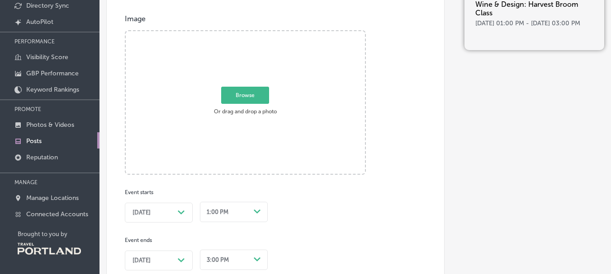
click at [244, 100] on span "Browse" at bounding box center [245, 95] width 48 height 17
click at [244, 34] on input "Browse Or drag and drop a photo" at bounding box center [245, 32] width 239 height 3
type input "C:\fakepath\image0 (2).png"
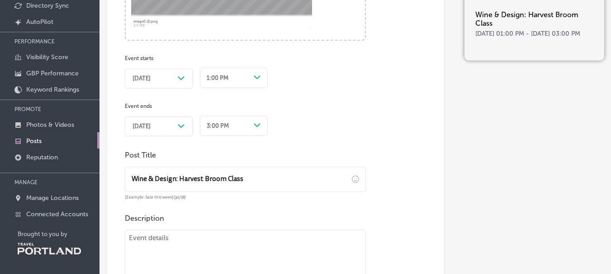
scroll to position [433, 0]
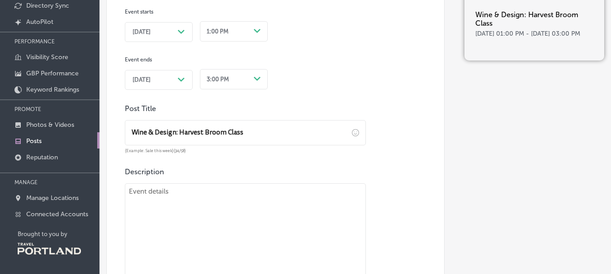
paste textarea "In this session, of our Wine & Design series, instructor [PERSON_NAME], [PERSON…"
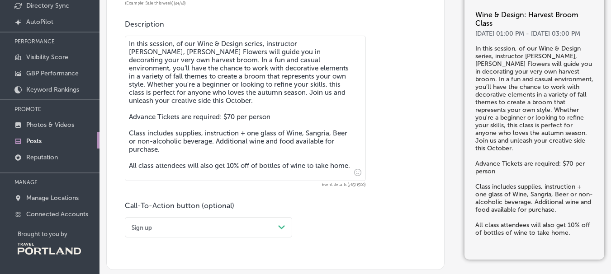
scroll to position [666, 0]
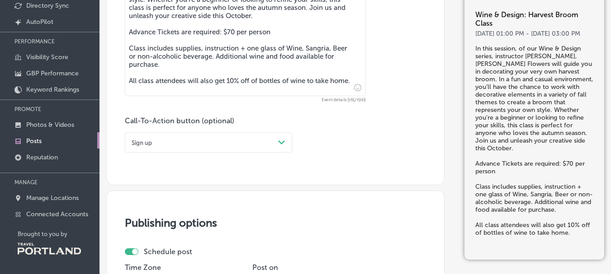
type textarea "In this session, of our Wine & Design series, instructor [PERSON_NAME], [PERSON…"
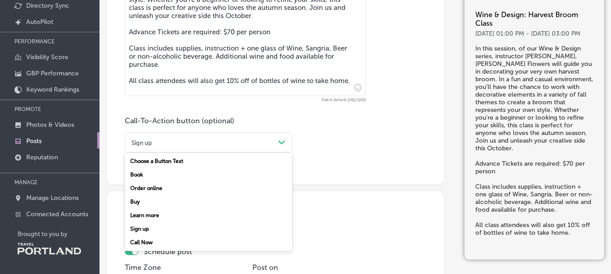
click at [181, 147] on div "Sign up" at bounding box center [201, 142] width 146 height 12
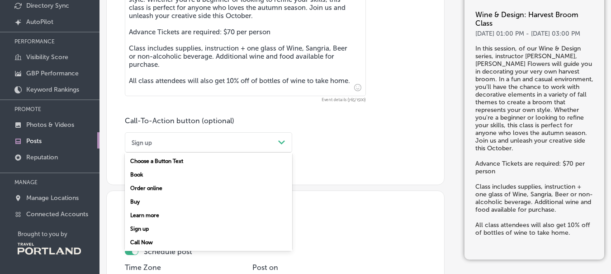
click at [281, 144] on icon "Path Created with Sketch." at bounding box center [281, 143] width 7 height 4
click at [146, 229] on div "Sign up" at bounding box center [208, 229] width 167 height 14
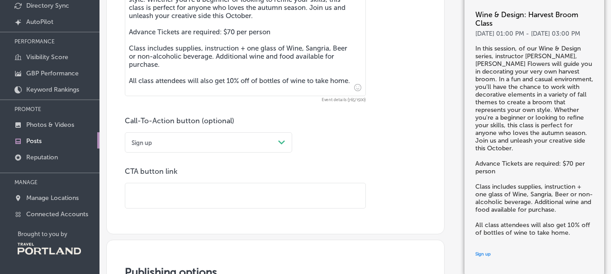
click at [259, 196] on input "text" at bounding box center [245, 195] width 240 height 25
paste input "[URL][DOMAIN_NAME]"
type input "[URL][DOMAIN_NAME]"
click at [415, 157] on div "Call-To-Action button (optional) Sign up Path Created with Sketch. CTA button l…" at bounding box center [275, 163] width 301 height 92
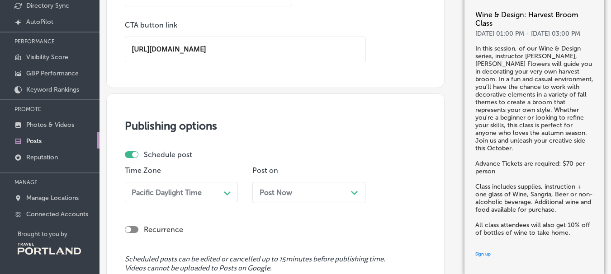
scroll to position [847, 0]
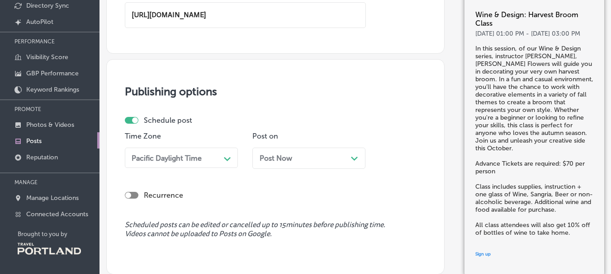
click at [343, 158] on div "Post Now Path Created with Sketch." at bounding box center [308, 158] width 99 height 9
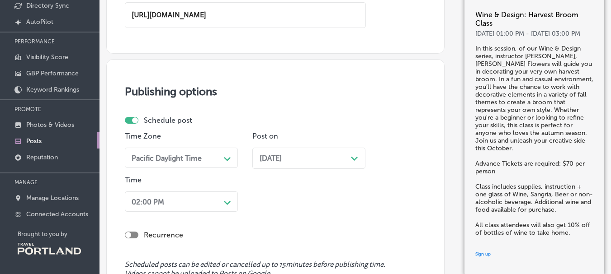
click at [354, 158] on icon "Path Created with Sketch." at bounding box center [354, 159] width 7 height 4
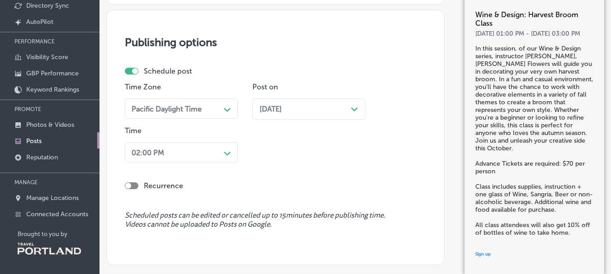
scroll to position [937, 0]
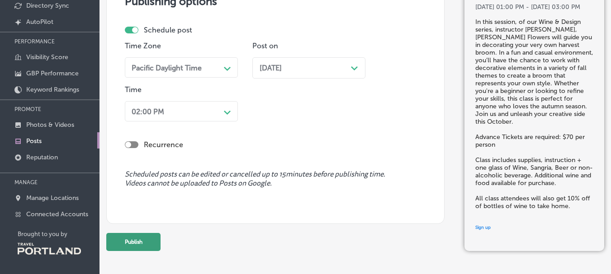
click at [137, 242] on button "Publish" at bounding box center [133, 242] width 54 height 18
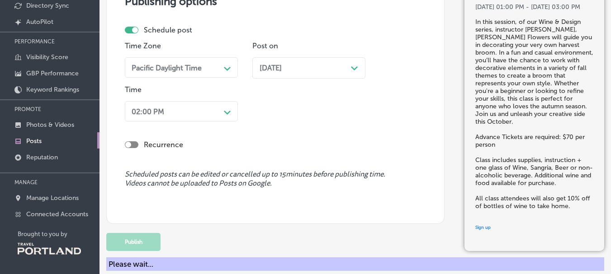
scroll to position [878, 0]
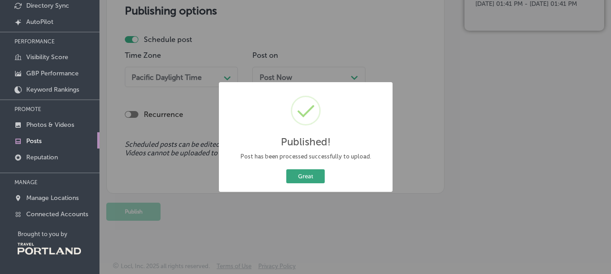
click at [298, 180] on button "Great" at bounding box center [305, 176] width 38 height 14
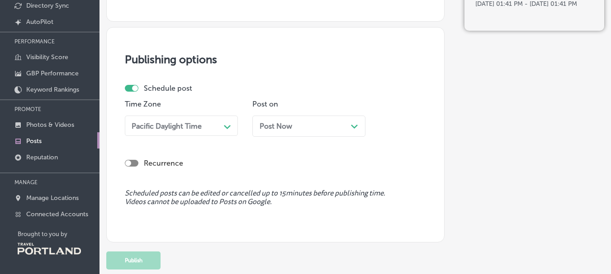
scroll to position [833, 0]
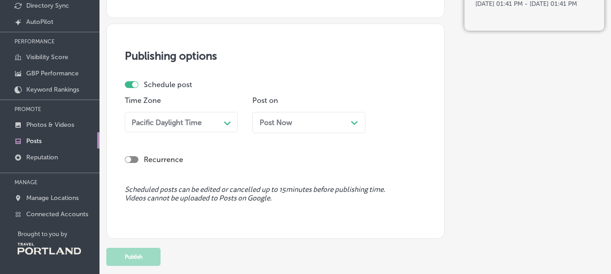
click at [310, 122] on div "Post Now Path Created with Sketch." at bounding box center [308, 122] width 99 height 9
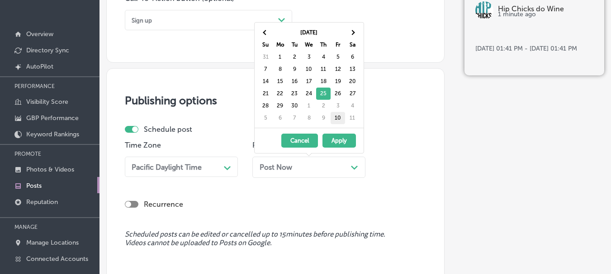
scroll to position [29, 0]
click at [355, 35] on th at bounding box center [352, 33] width 14 height 12
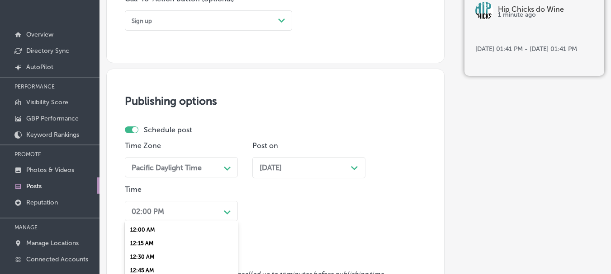
scroll to position [918, 0]
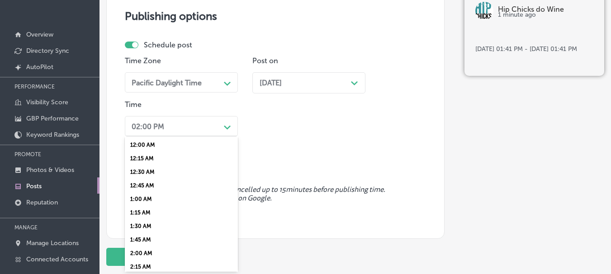
click at [181, 136] on div "option 3:00 PM, selected. option 1:15 AM focused, 6 of 96. 96 results available…" at bounding box center [181, 126] width 113 height 20
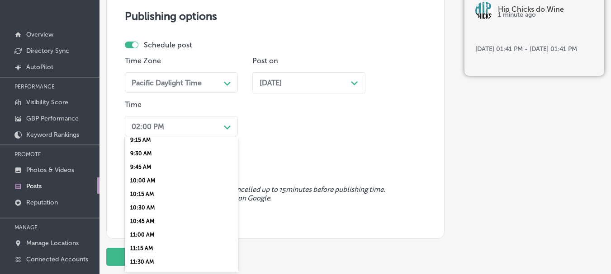
scroll to position [588, 0]
click at [162, 153] on div "11:00 AM" at bounding box center [181, 154] width 113 height 14
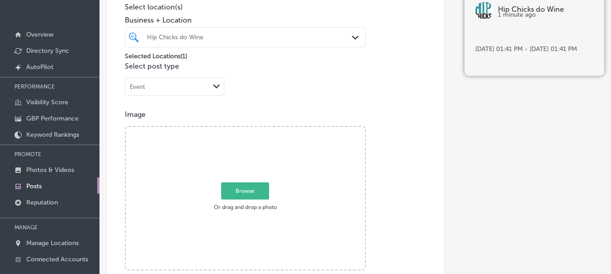
scroll to position [195, 0]
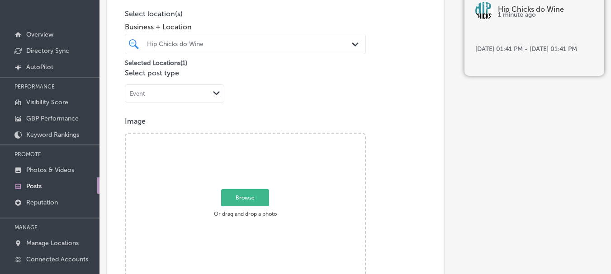
click at [246, 206] on span "Browse" at bounding box center [245, 197] width 48 height 17
click at [246, 136] on input "Browse Or drag and drop a photo" at bounding box center [245, 135] width 239 height 3
type input "C:\fakepath\IMG_4695.jpg"
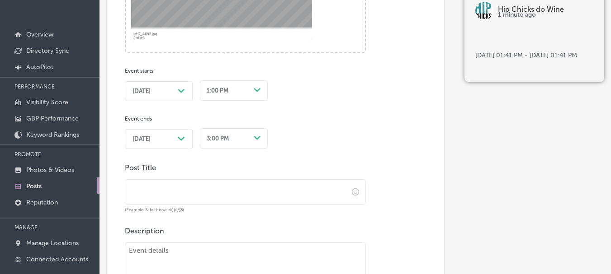
scroll to position [421, 0]
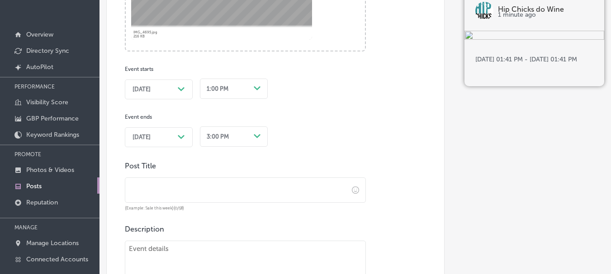
click at [176, 89] on div "[DATE] Path Created with Sketch." at bounding box center [158, 89] width 52 height 7
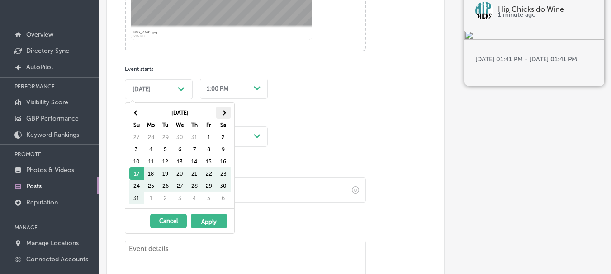
click at [222, 114] on span at bounding box center [223, 112] width 5 height 5
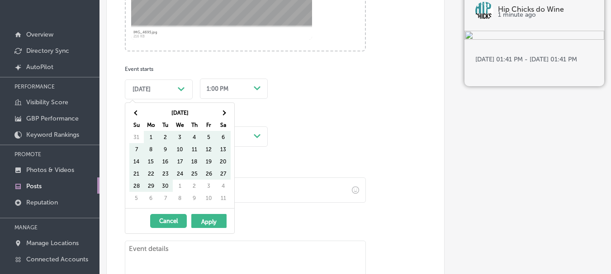
click at [222, 114] on span at bounding box center [223, 112] width 5 height 5
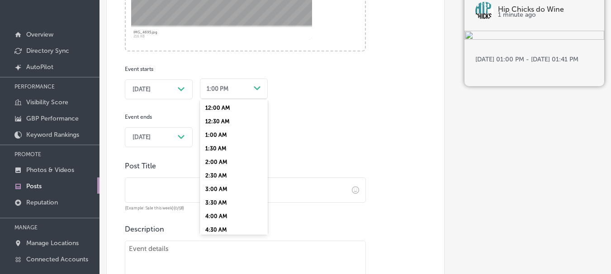
click at [250, 90] on div "Path Created with Sketch." at bounding box center [257, 88] width 14 height 14
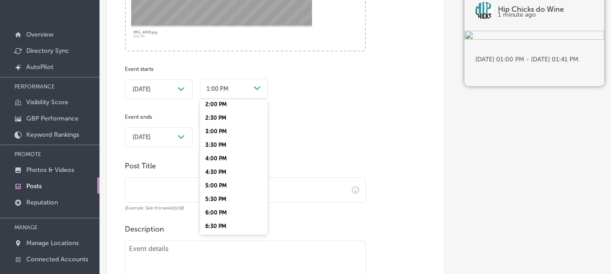
scroll to position [338, 0]
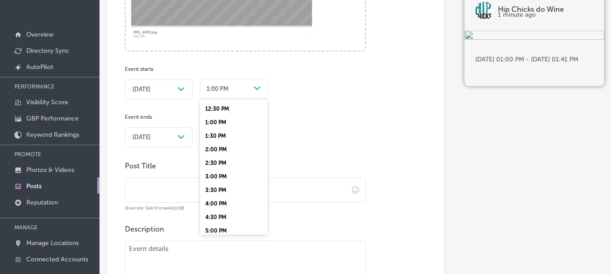
click at [218, 144] on div "2:00 PM" at bounding box center [234, 150] width 68 height 14
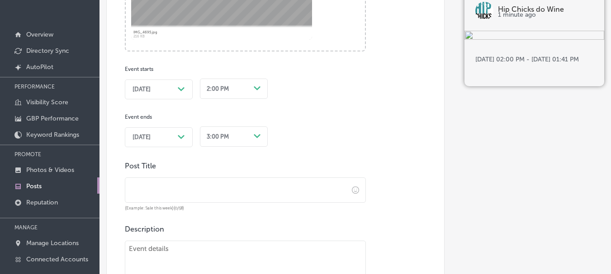
click at [150, 140] on span "[DATE]" at bounding box center [141, 137] width 18 height 7
click at [251, 142] on div "3:00 PM Path Created with Sketch." at bounding box center [234, 136] width 68 height 24
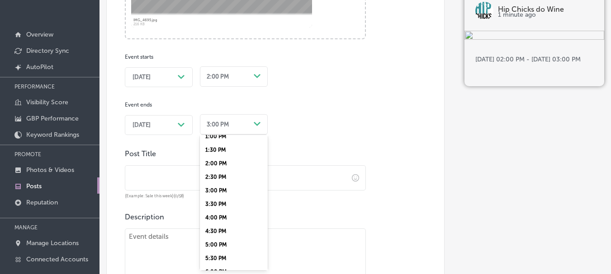
scroll to position [407, 0]
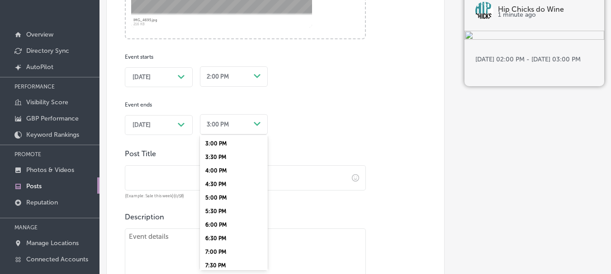
click at [225, 200] on div "5:00 PM" at bounding box center [234, 198] width 68 height 14
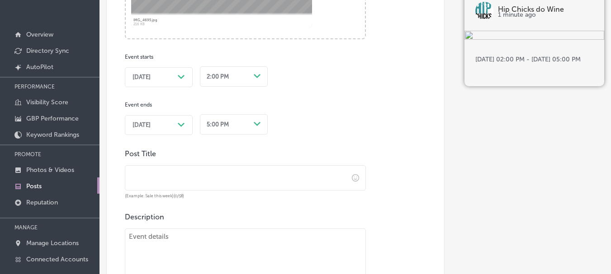
scroll to position [478, 0]
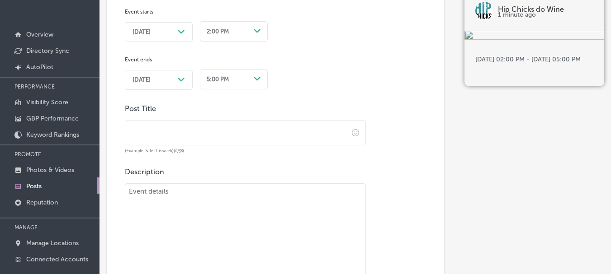
click at [215, 141] on input "text" at bounding box center [236, 133] width 223 height 25
click at [156, 137] on input "text" at bounding box center [236, 133] width 223 height 25
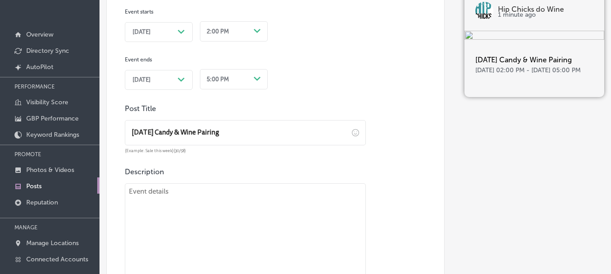
type input "[DATE] Candy & Wine Pairing"
click at [222, 208] on textarea at bounding box center [245, 256] width 241 height 146
paste textarea "Join us for a fun pairing of [DATE] Candy and Wine. Flight includes 5 candies p…"
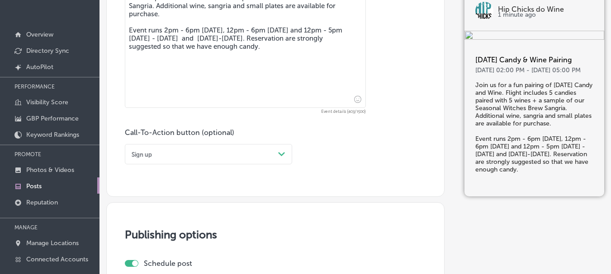
scroll to position [704, 0]
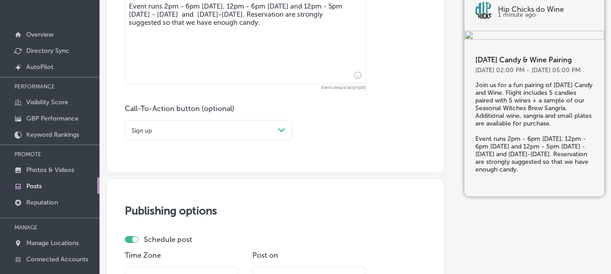
type textarea "Join us for a fun pairing of [DATE] Candy and Wine. Flight includes 5 candies p…"
click at [210, 129] on div "Sign up" at bounding box center [201, 130] width 146 height 12
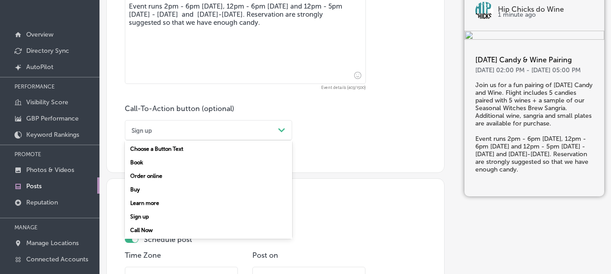
click at [173, 216] on div "Sign up" at bounding box center [208, 217] width 167 height 14
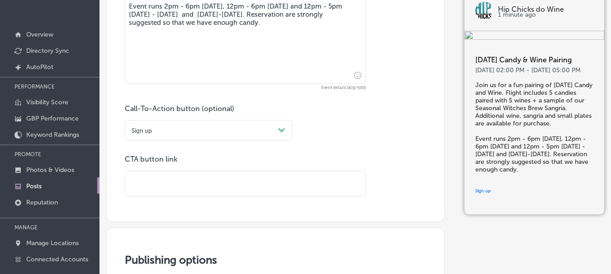
click at [198, 186] on input "text" at bounding box center [245, 183] width 240 height 25
paste input "Join us for a fun pairing of [DATE] Candy and Wine. Flight includes 5 candies p…"
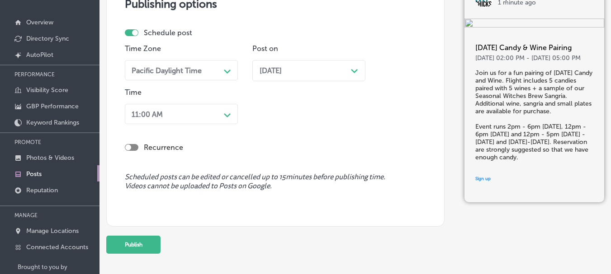
scroll to position [75, 0]
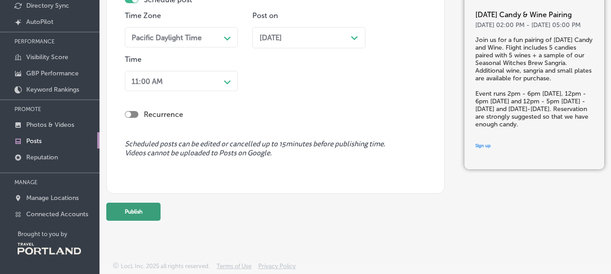
type input "Join us for a fun pairing of [DATE] Candy and Wine. Flight includes 5 candies p…"
click at [139, 211] on button "Publish" at bounding box center [133, 212] width 54 height 18
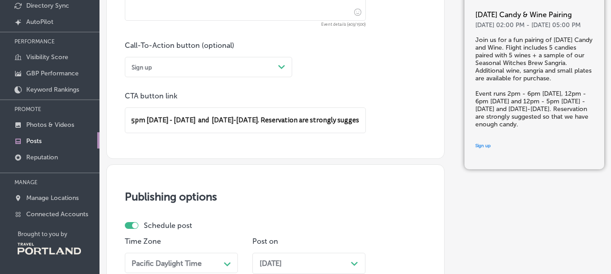
scroll to position [0, 979]
drag, startPoint x: 128, startPoint y: 120, endPoint x: 401, endPoint y: 121, distance: 273.0
click at [401, 121] on div "Call-To-Action button (optional) Sign up Path Created with Sketch. CTA button l…" at bounding box center [275, 87] width 301 height 92
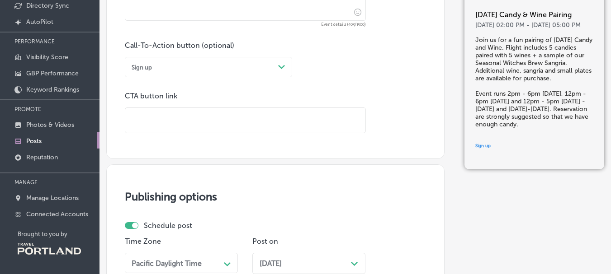
scroll to position [0, 0]
click at [164, 124] on input "text" at bounding box center [245, 120] width 240 height 25
paste input "[URL][DOMAIN_NAME]"
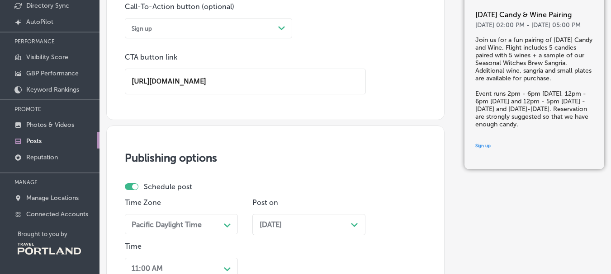
scroll to position [948, 0]
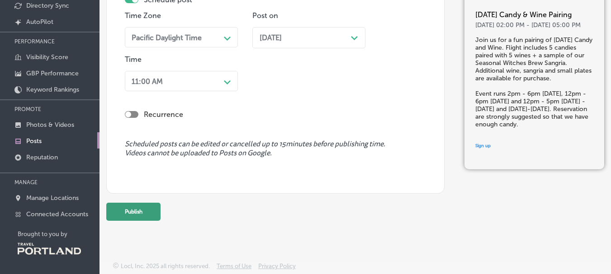
type input "[URL][DOMAIN_NAME]"
click at [141, 217] on button "Publish" at bounding box center [133, 212] width 54 height 18
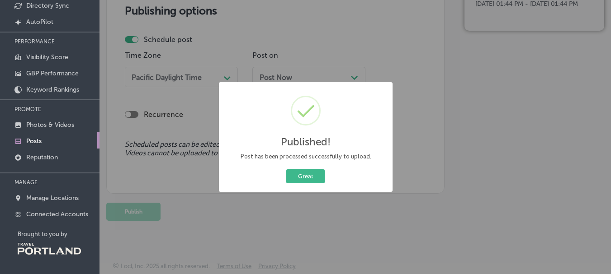
scroll to position [859, 0]
click at [315, 174] on button "Great" at bounding box center [305, 176] width 38 height 14
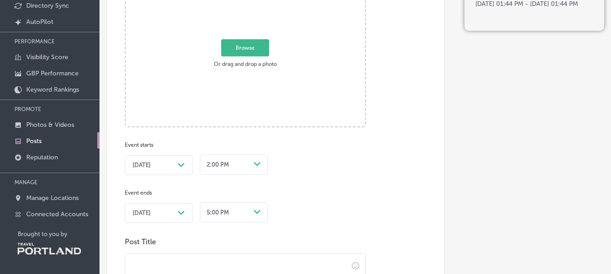
scroll to position [272, 0]
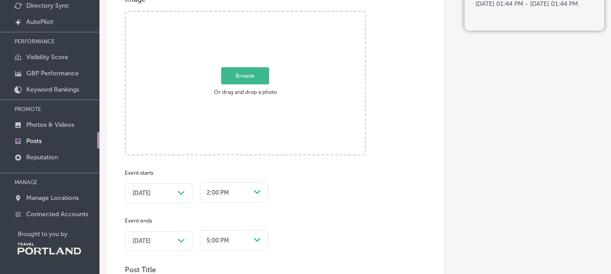
click at [260, 75] on span "Browse" at bounding box center [245, 75] width 48 height 17
click at [260, 14] on input "Browse Or drag and drop a photo" at bounding box center [245, 13] width 239 height 3
type input "C:\fakepath\IMG_4696.jpg"
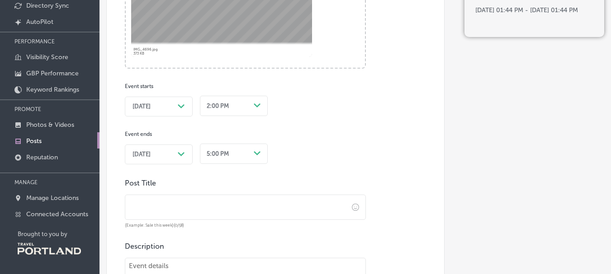
scroll to position [362, 0]
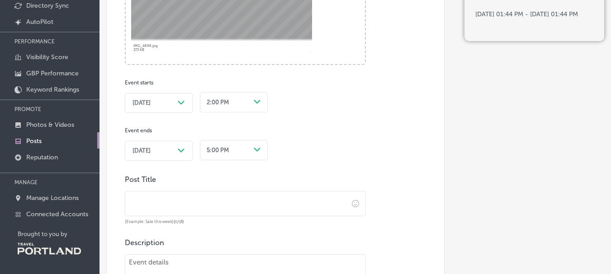
click at [151, 104] on span "[DATE]" at bounding box center [141, 102] width 18 height 7
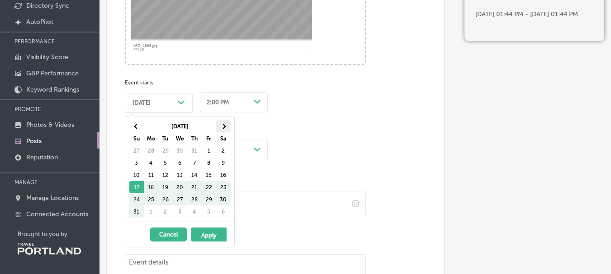
click at [228, 126] on th at bounding box center [223, 126] width 14 height 12
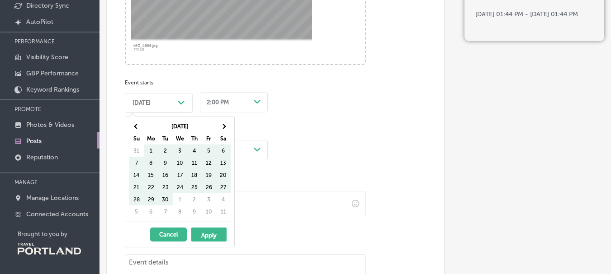
click at [228, 126] on th at bounding box center [223, 126] width 14 height 12
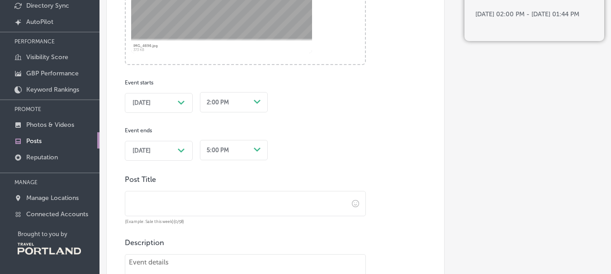
click at [172, 156] on div "[DATE] Path Created with Sketch." at bounding box center [159, 151] width 68 height 20
click at [282, 152] on div "Event starts [DATE] Path Created with Sketch. 2:00 PM Path Created with Sketch.…" at bounding box center [245, 113] width 241 height 96
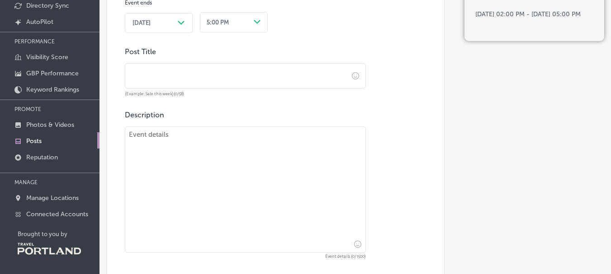
scroll to position [498, 0]
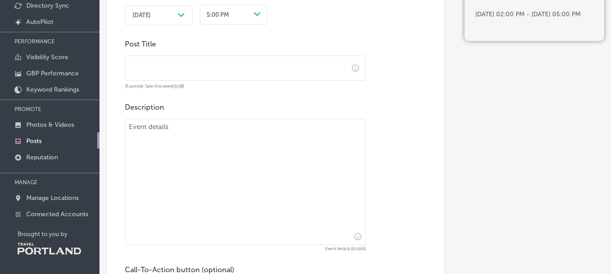
click at [220, 69] on input "text" at bounding box center [236, 68] width 223 height 25
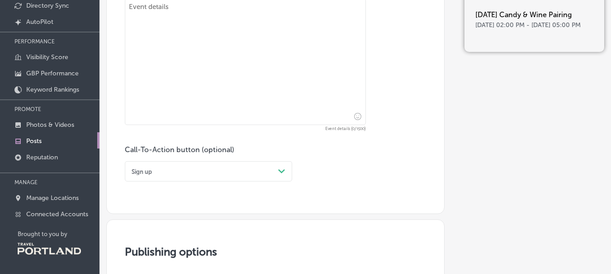
scroll to position [633, 0]
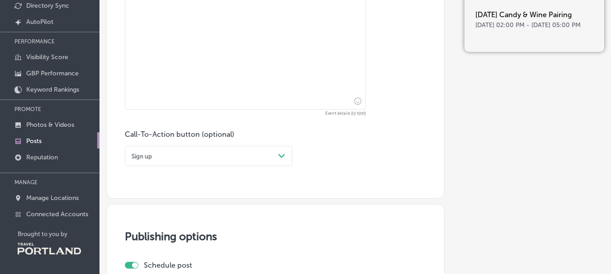
type input "[DATE] Candy & Wine Pairing"
click at [198, 161] on div "Sign up" at bounding box center [201, 156] width 146 height 12
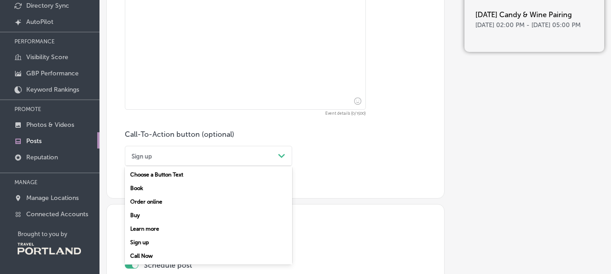
click at [159, 242] on div "Sign up" at bounding box center [208, 243] width 167 height 14
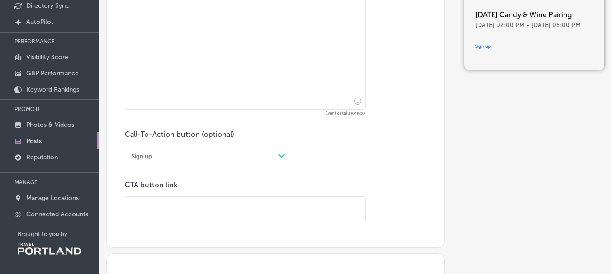
click at [227, 208] on input "text" at bounding box center [245, 209] width 240 height 25
paste input "[URL][DOMAIN_NAME]"
type input "[URL][DOMAIN_NAME]"
click at [170, 74] on textarea at bounding box center [245, 46] width 241 height 127
paste textarea "Join us for a fun pairing of [DATE] Candy and Wine. Flight includes 5 candies p…"
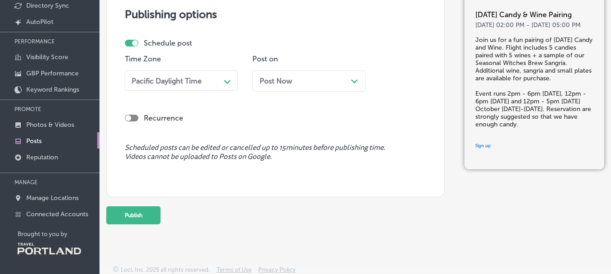
scroll to position [908, 0]
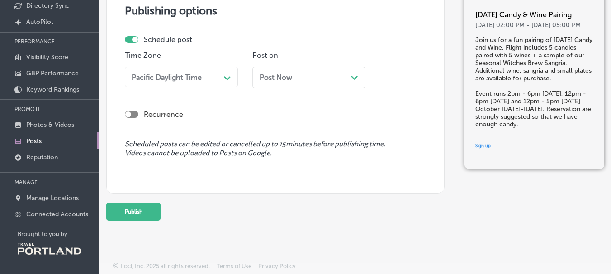
type textarea "Join us for a fun pairing of [DATE] Candy and Wine. Flight includes 5 candies p…"
click at [322, 80] on div "Post Now Path Created with Sketch." at bounding box center [308, 77] width 99 height 9
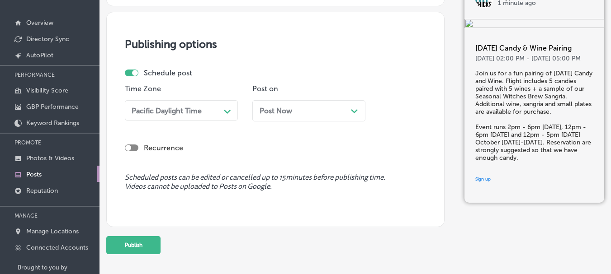
click at [305, 112] on div "Post Now Path Created with Sketch." at bounding box center [308, 111] width 99 height 9
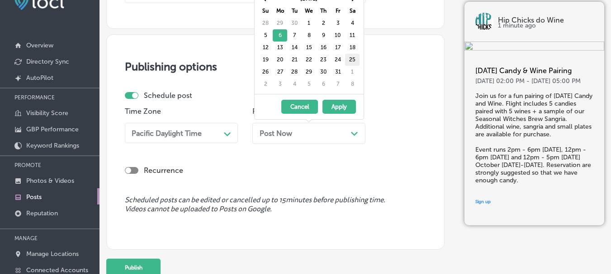
scroll to position [0, 0]
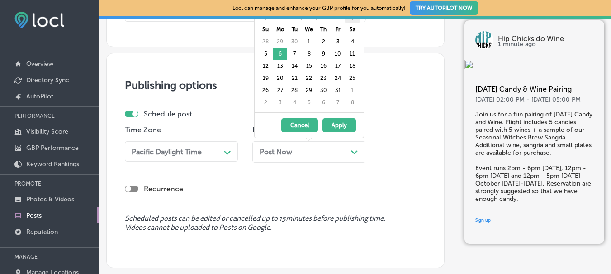
click at [353, 20] on th at bounding box center [352, 17] width 14 height 12
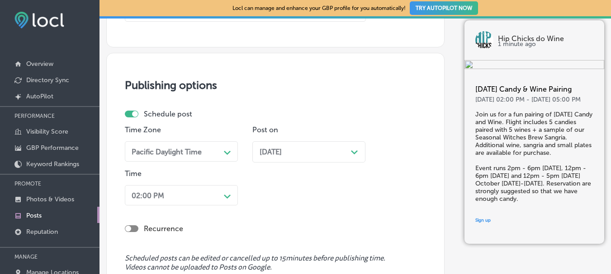
click at [353, 156] on div "[DATE] Path Created with Sketch." at bounding box center [308, 152] width 99 height 9
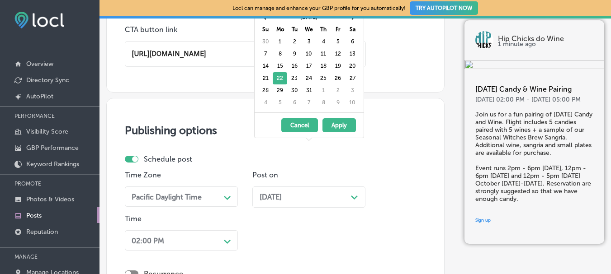
scroll to position [818, 0]
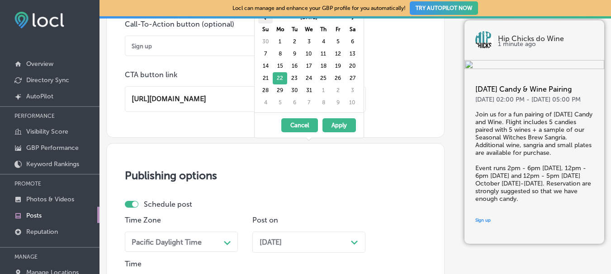
click at [265, 20] on th at bounding box center [265, 17] width 14 height 12
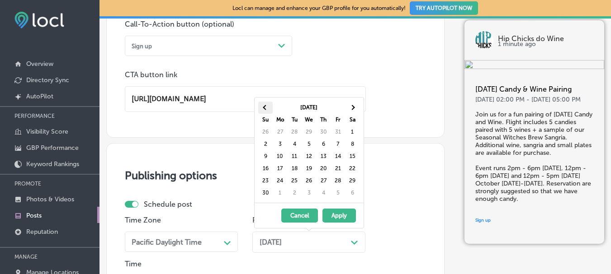
click at [264, 108] on span at bounding box center [265, 107] width 5 height 5
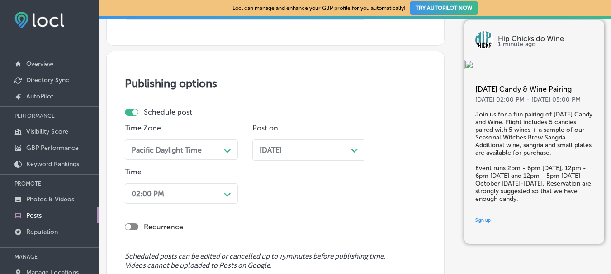
scroll to position [948, 0]
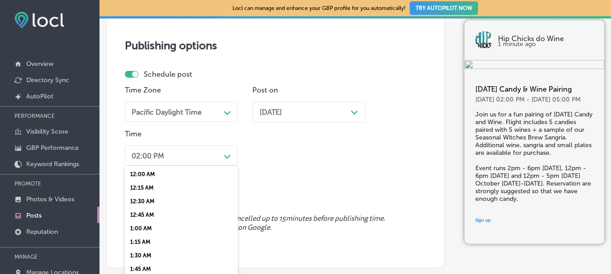
click at [155, 160] on div "02:00 PM" at bounding box center [148, 155] width 33 height 9
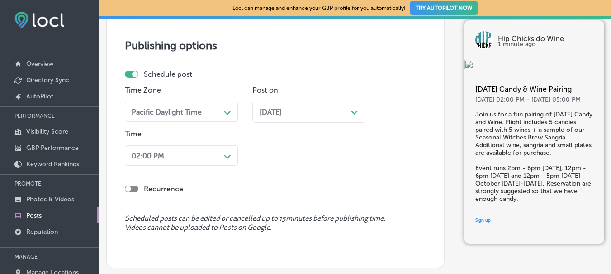
click at [405, 173] on div "Recurrence" at bounding box center [275, 183] width 301 height 28
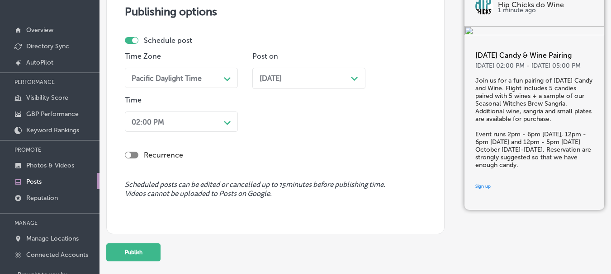
scroll to position [75, 0]
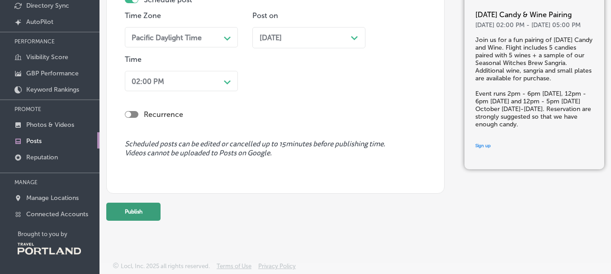
click at [129, 208] on button "Publish" at bounding box center [133, 212] width 54 height 18
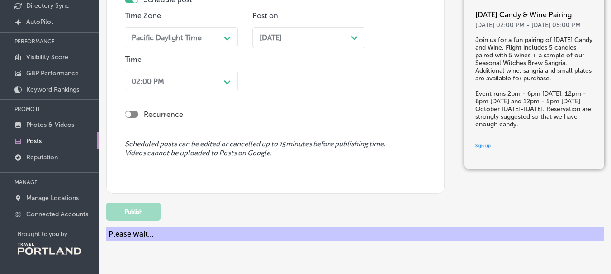
scroll to position [859, 0]
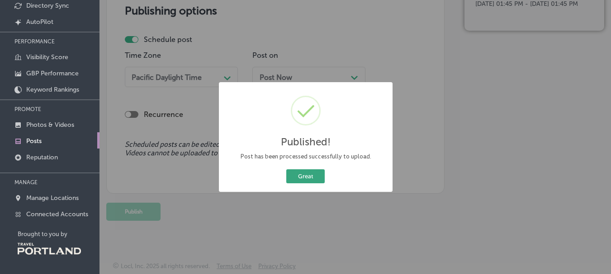
click at [300, 174] on button "Great" at bounding box center [305, 176] width 38 height 14
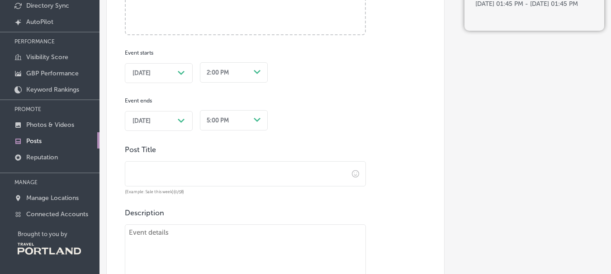
scroll to position [407, 0]
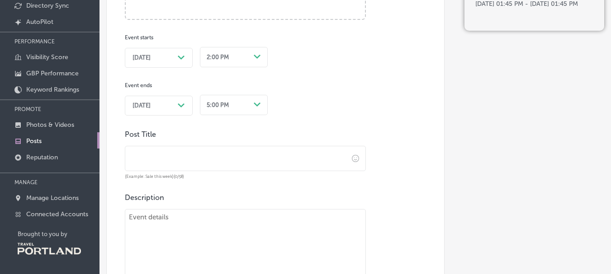
click at [192, 162] on input "text" at bounding box center [236, 158] width 223 height 25
paste input "Wine & Design: Wreath Decorating Class"
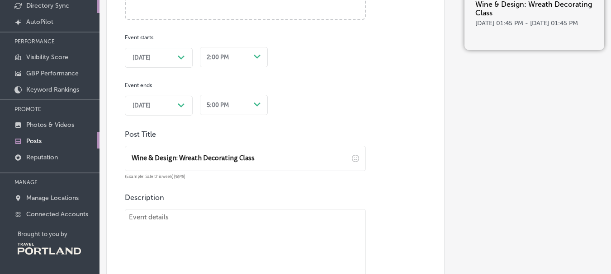
type input "Wine & Design: Wreath Decorating Class"
click at [187, 230] on textarea at bounding box center [245, 272] width 241 height 127
paste textarea "In this session, of our Wine & Design series, instructor [PERSON_NAME], [PERSON…"
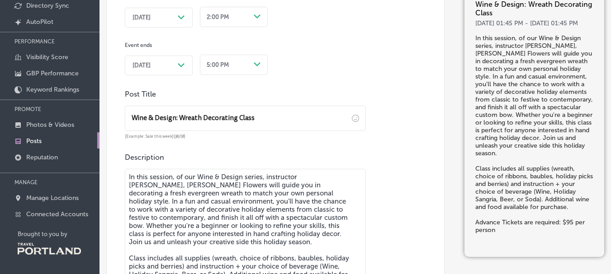
scroll to position [432, 0]
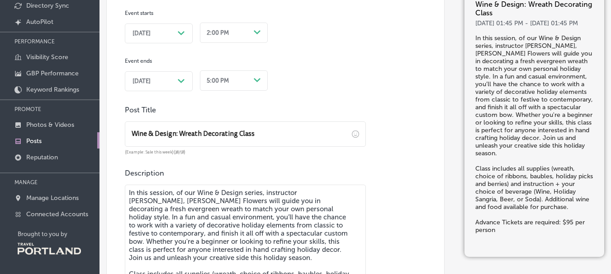
click at [151, 33] on span "[DATE]" at bounding box center [141, 33] width 18 height 7
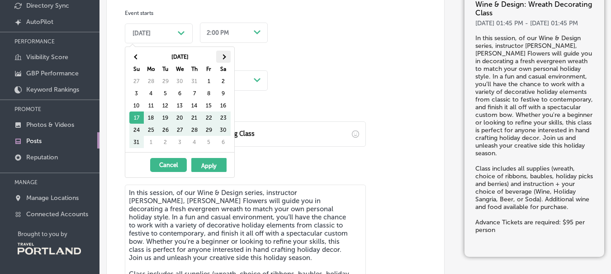
click at [223, 56] on span at bounding box center [223, 56] width 5 height 5
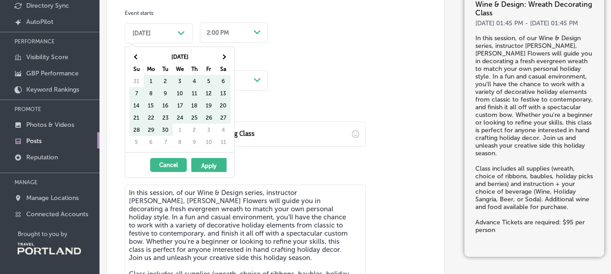
click at [223, 56] on span at bounding box center [223, 56] width 5 height 5
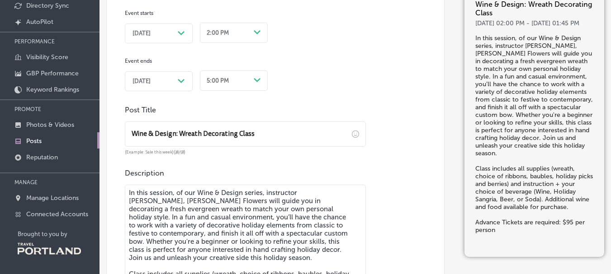
click at [225, 33] on div "2:00 PM" at bounding box center [218, 32] width 22 height 7
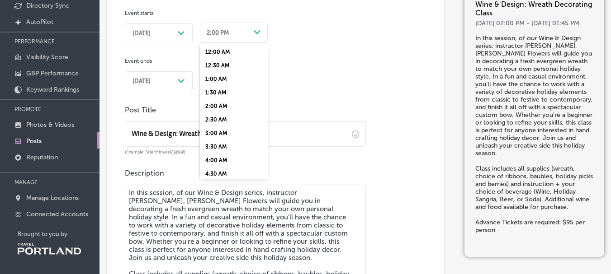
scroll to position [316, 0]
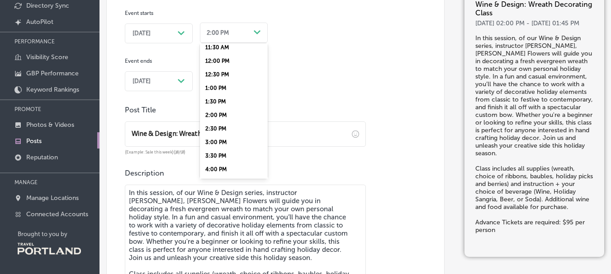
click at [225, 59] on div "12:00 PM" at bounding box center [234, 61] width 68 height 14
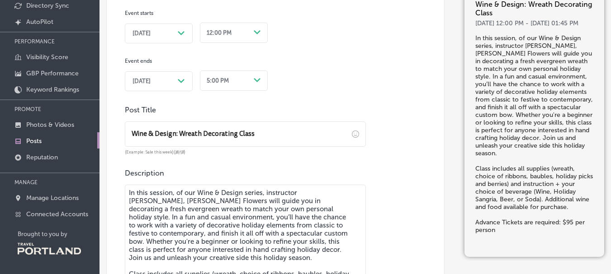
click at [177, 81] on div "[DATE] Path Created with Sketch." at bounding box center [158, 81] width 52 height 7
click at [306, 93] on div "Post content Select location(s) Business + Location Hip Chicks do Wine Path Cre…" at bounding box center [275, 41] width 338 height 741
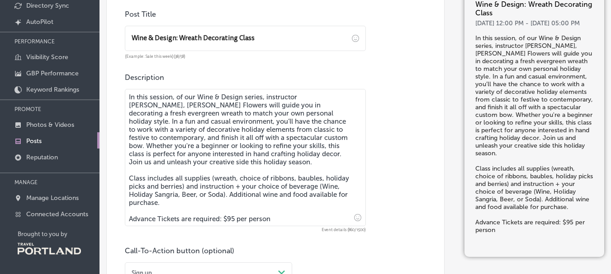
scroll to position [567, 0]
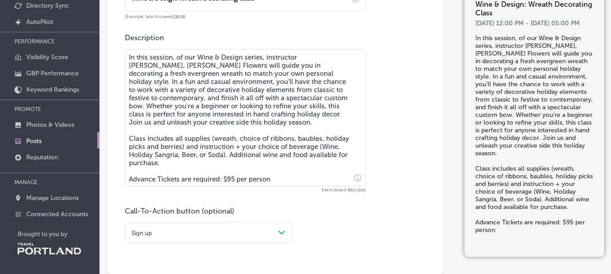
click at [173, 162] on textarea "In this session, of our Wine & Design series, instructor [PERSON_NAME], [PERSON…" at bounding box center [245, 117] width 241 height 137
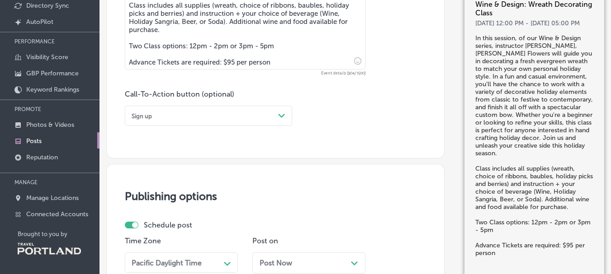
scroll to position [703, 0]
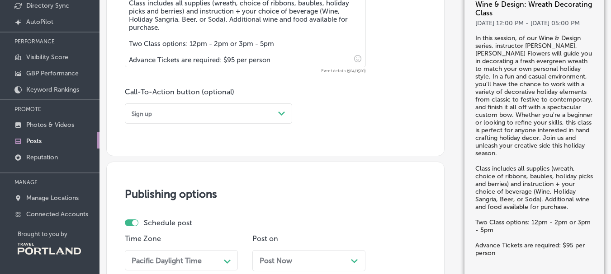
type textarea "In this session, of our Wine & Design series, instructor [PERSON_NAME], [PERSON…"
click at [196, 117] on div "Sign up" at bounding box center [201, 114] width 146 height 12
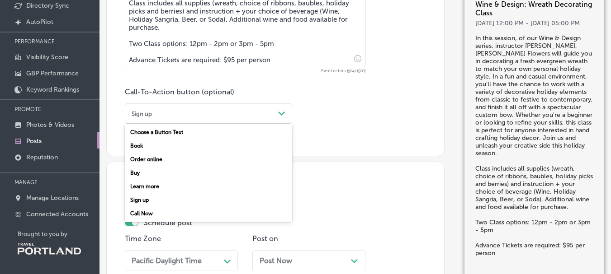
click at [158, 199] on div "Sign up" at bounding box center [208, 200] width 167 height 14
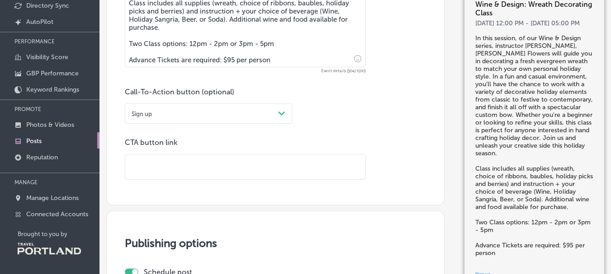
click at [158, 166] on input "text" at bounding box center [245, 167] width 240 height 25
paste input "[URL][DOMAIN_NAME]"
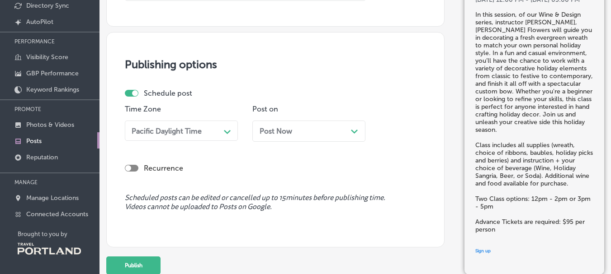
scroll to position [884, 0]
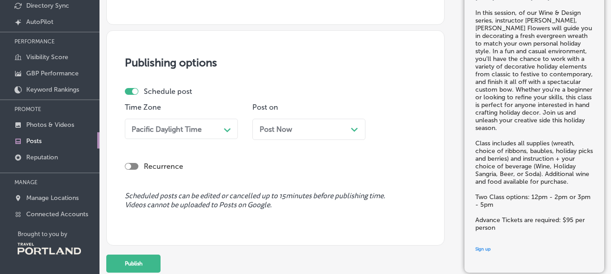
type input "[URL][DOMAIN_NAME]"
click at [300, 129] on div "Post Now Path Created with Sketch." at bounding box center [308, 129] width 99 height 9
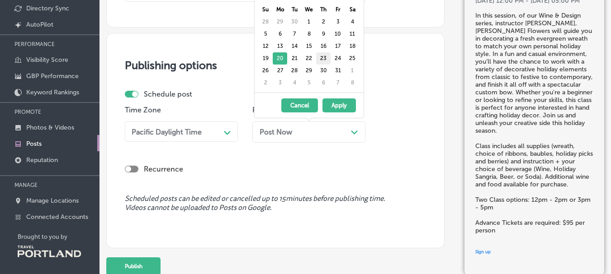
scroll to position [29, 0]
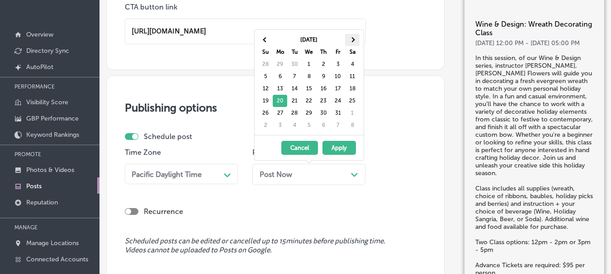
click at [358, 38] on th at bounding box center [352, 40] width 14 height 12
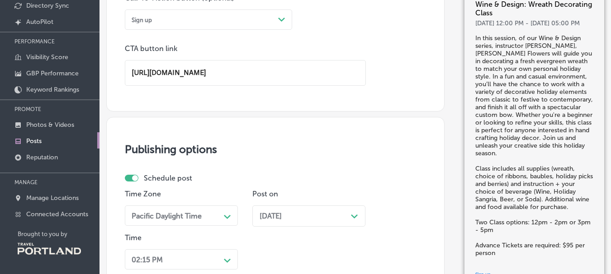
scroll to position [975, 0]
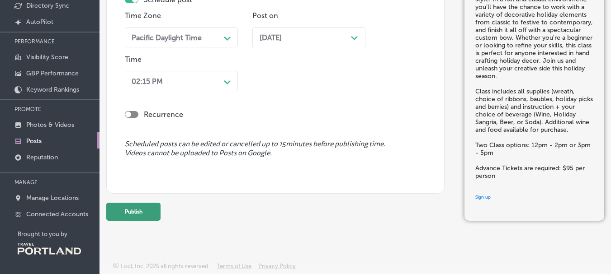
click at [139, 213] on button "Publish" at bounding box center [133, 212] width 54 height 18
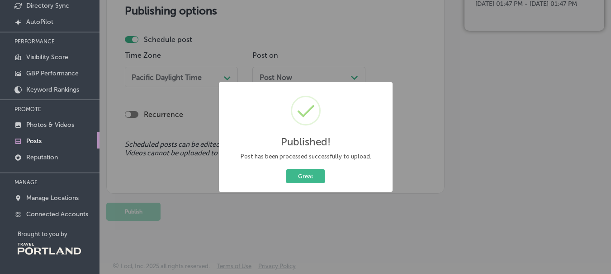
scroll to position [886, 0]
click at [315, 179] on button "Great" at bounding box center [305, 176] width 38 height 14
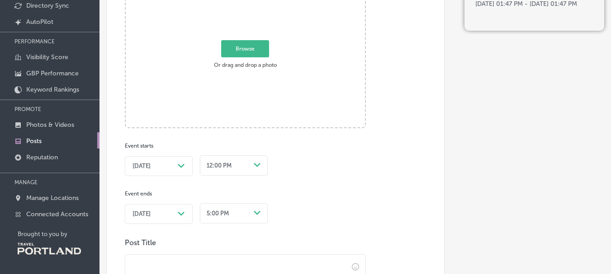
scroll to position [254, 0]
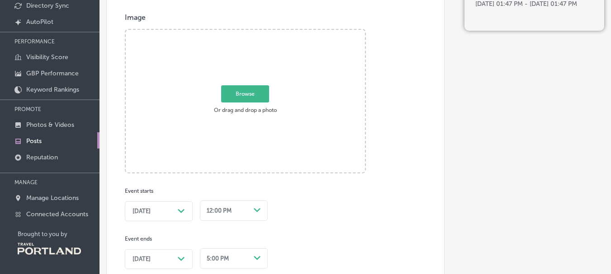
click at [250, 91] on span "Browse" at bounding box center [245, 93] width 48 height 17
click at [250, 33] on input "Browse Or drag and drop a photo" at bounding box center [245, 31] width 239 height 3
type input "C:\fakepath\image0 (4).png"
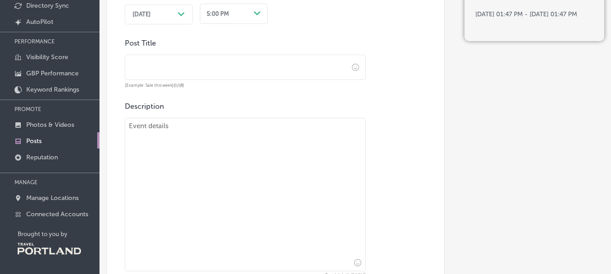
scroll to position [525, 0]
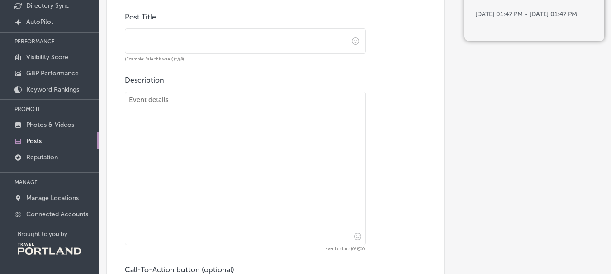
click at [170, 43] on input "text" at bounding box center [236, 41] width 223 height 25
paste input "Wine & Design: Holiday Centerpiece Class"
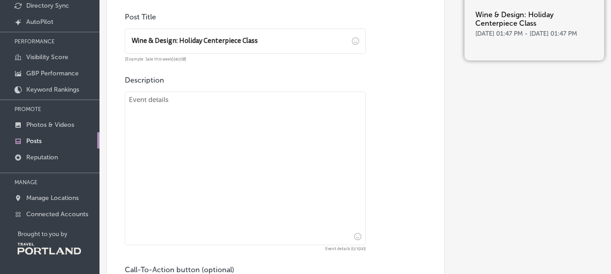
type input "Wine & Design: Holiday Centerpiece Class"
click at [230, 119] on textarea at bounding box center [245, 169] width 241 height 154
paste textarea "Lore ipsu dolorsi am cons adip elit sed doei tem inci ut lab et doloremag aliqu…"
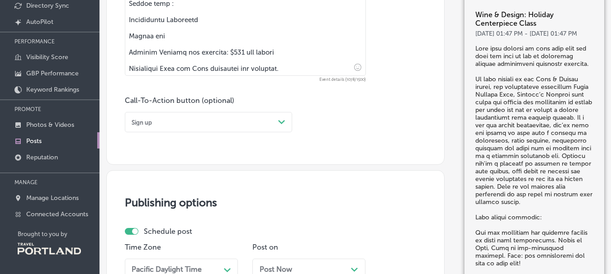
scroll to position [809, 0]
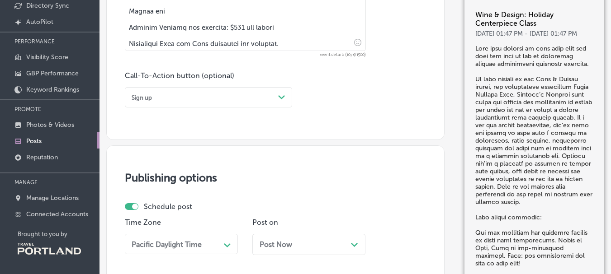
type textarea "Lore ipsu dolorsi am cons adip elit sed doei tem inci ut lab et doloremag aliqu…"
click at [226, 98] on div "Sign up" at bounding box center [201, 97] width 146 height 12
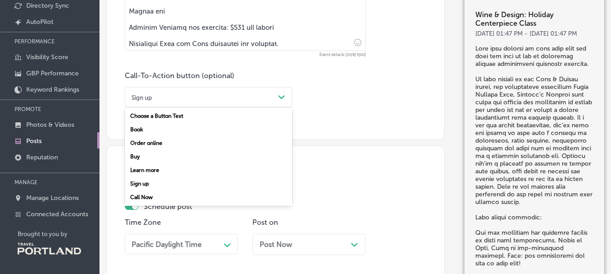
click at [191, 183] on div "Sign up" at bounding box center [208, 184] width 167 height 14
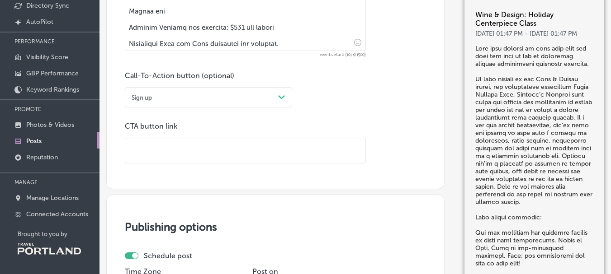
click at [204, 155] on input "text" at bounding box center [245, 150] width 240 height 25
paste input "[URL][DOMAIN_NAME]"
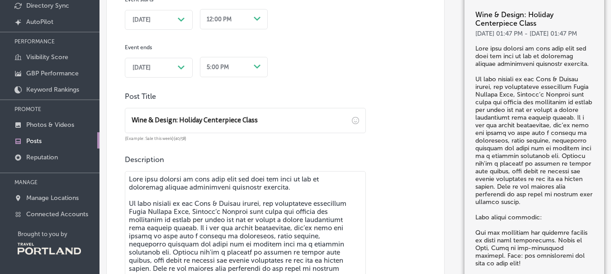
scroll to position [402, 0]
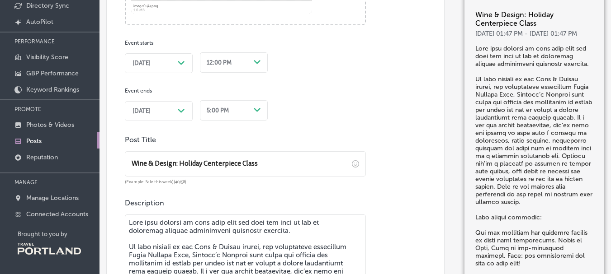
type input "[URL][DOMAIN_NAME]"
click at [178, 62] on polygon at bounding box center [181, 63] width 7 height 4
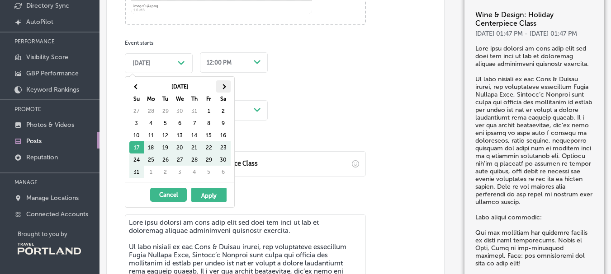
click at [224, 87] on span at bounding box center [223, 86] width 5 height 5
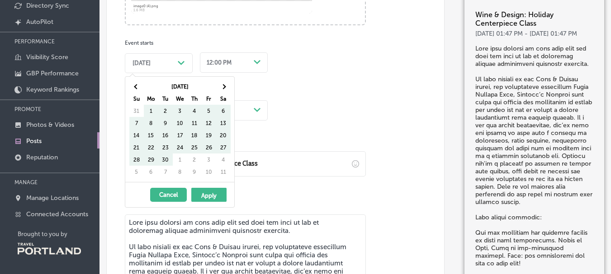
click at [224, 87] on span at bounding box center [223, 86] width 5 height 5
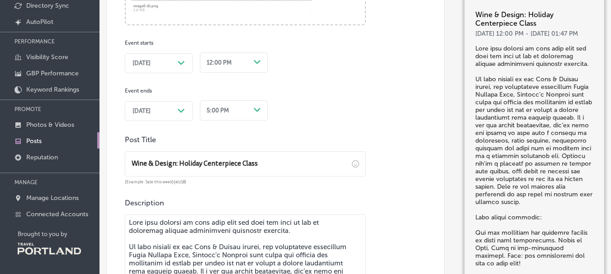
click at [174, 113] on div "[DATE] Path Created with Sketch." at bounding box center [158, 111] width 52 height 7
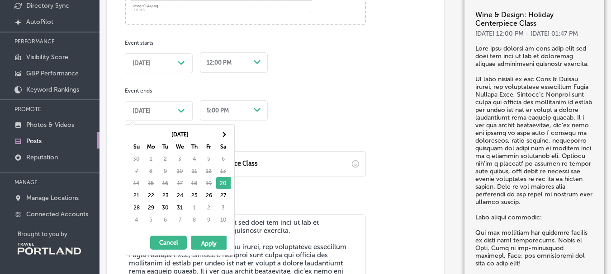
drag, startPoint x: 225, startPoint y: 183, endPoint x: 229, endPoint y: 179, distance: 5.4
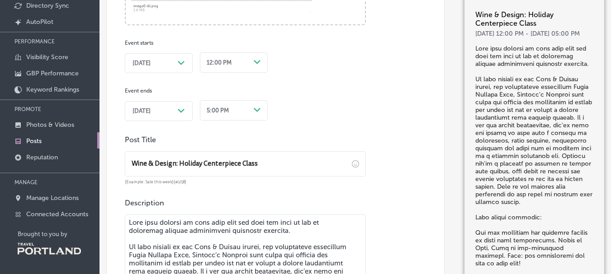
click at [230, 67] on div "12:00 PM" at bounding box center [226, 62] width 47 height 12
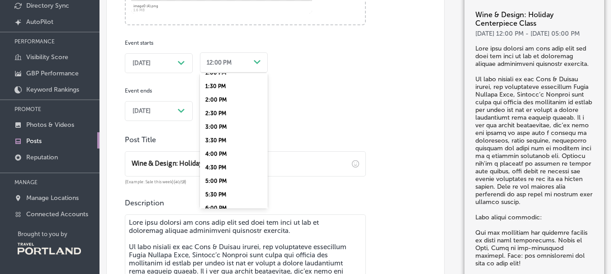
scroll to position [316, 0]
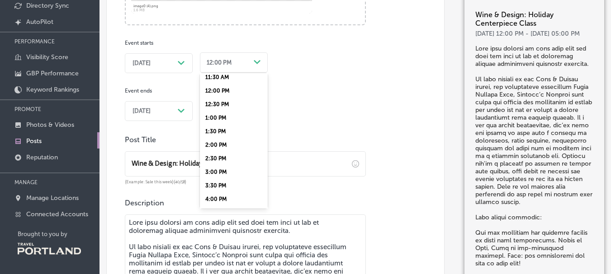
click at [221, 115] on div "1:00 PM" at bounding box center [234, 118] width 68 height 14
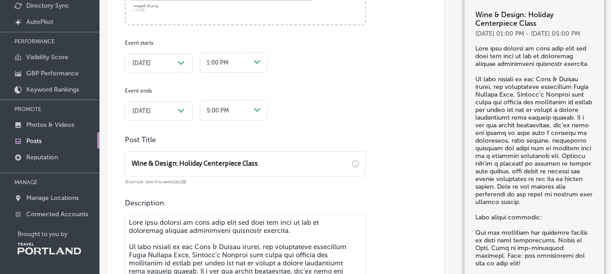
click at [244, 113] on div "5:00 PM" at bounding box center [226, 110] width 47 height 12
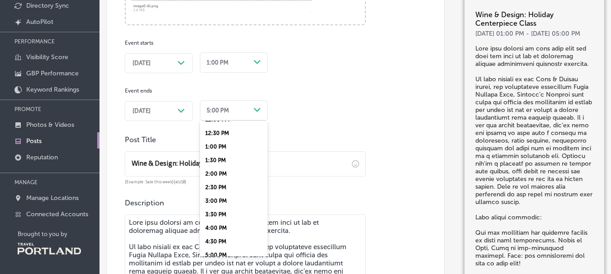
scroll to position [362, 0]
click at [220, 173] on div "3:00 PM" at bounding box center [234, 175] width 68 height 14
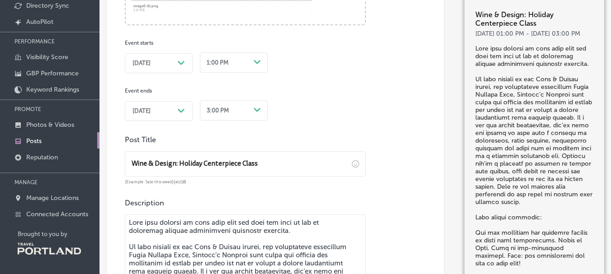
click at [334, 119] on div "Event starts [DATE] Path Created with Sketch. 1:00 PM Path Created with Sketch.…" at bounding box center [245, 73] width 241 height 96
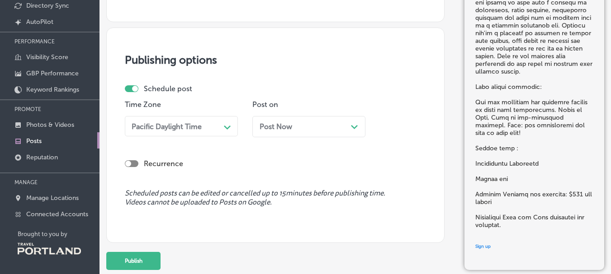
scroll to position [989, 0]
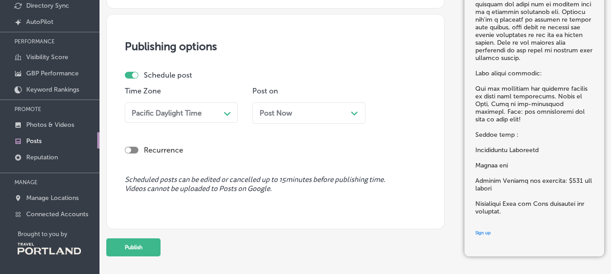
click at [283, 118] on div "Post Now Path Created with Sketch." at bounding box center [308, 113] width 113 height 21
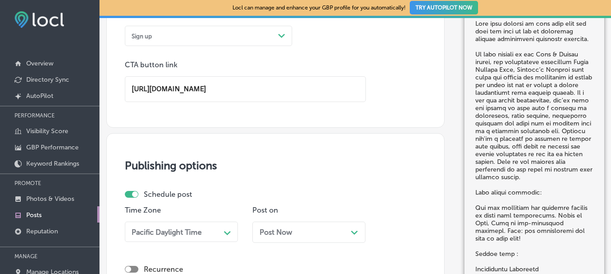
scroll to position [0, 0]
click at [328, 236] on div "Post Now Path Created with Sketch." at bounding box center [308, 233] width 99 height 9
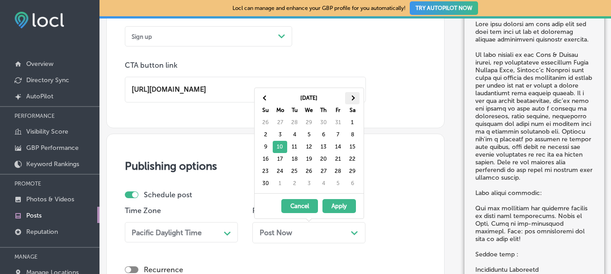
click at [355, 100] on th at bounding box center [352, 98] width 14 height 12
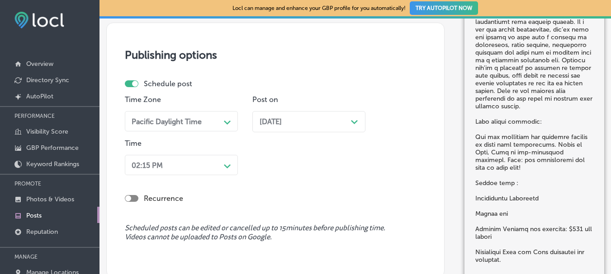
scroll to position [1065, 0]
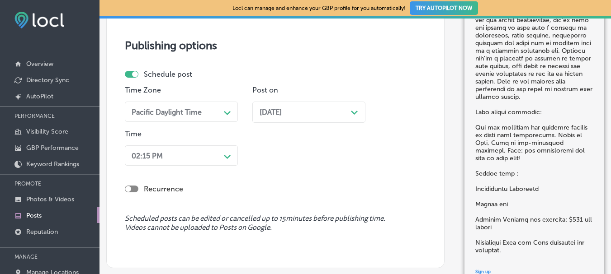
click at [231, 160] on div "Path Created with Sketch." at bounding box center [227, 156] width 14 height 14
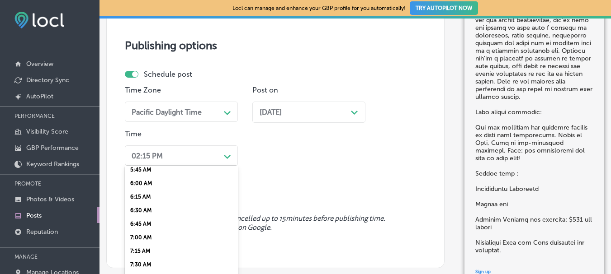
scroll to position [452, 0]
click at [171, 237] on div "9:30 AM" at bounding box center [181, 238] width 113 height 14
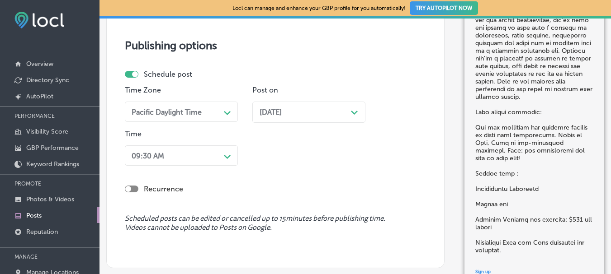
click at [348, 173] on div "Recurrence" at bounding box center [275, 183] width 301 height 28
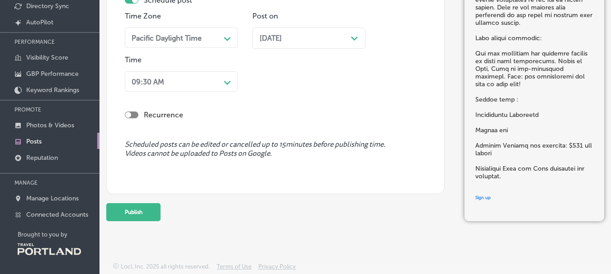
scroll to position [75, 0]
click at [140, 214] on button "Publish" at bounding box center [133, 212] width 54 height 18
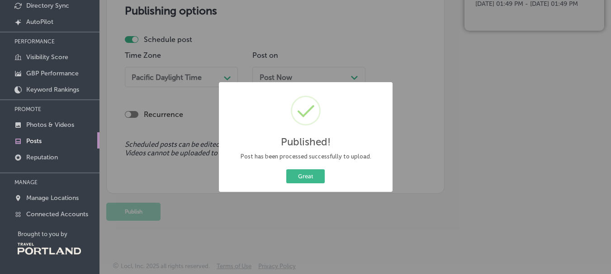
scroll to position [976, 0]
click at [310, 174] on button "Great" at bounding box center [305, 176] width 38 height 14
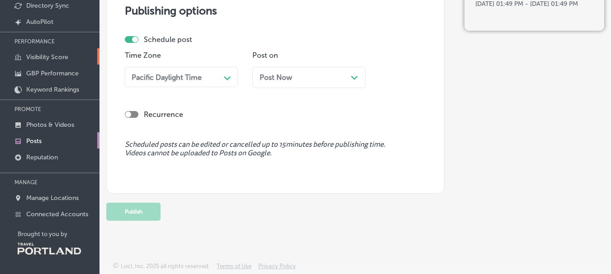
click at [32, 59] on p "Visibility Score" at bounding box center [47, 57] width 42 height 8
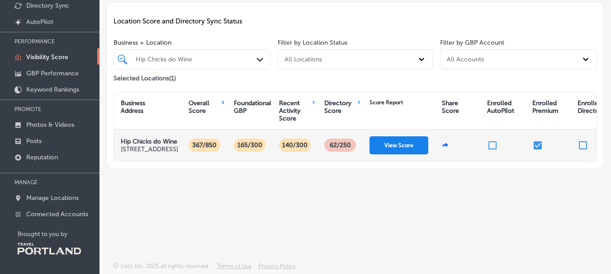
click at [406, 151] on button "View Score" at bounding box center [398, 145] width 59 height 18
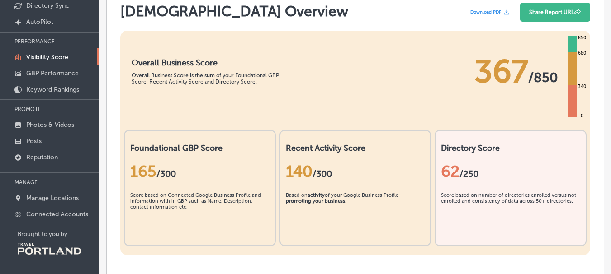
scroll to position [136, 0]
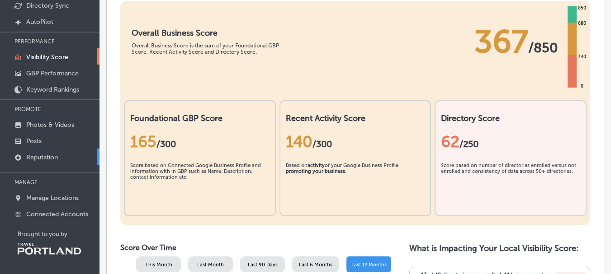
click at [57, 159] on p "Reputation" at bounding box center [42, 158] width 32 height 8
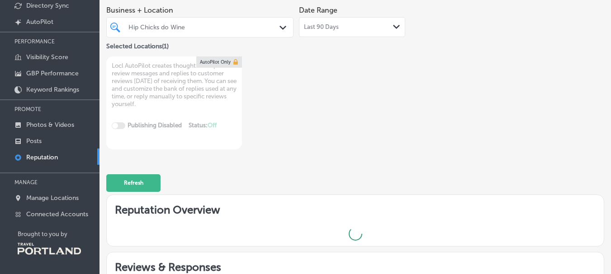
type textarea "x"
